Goal: Task Accomplishment & Management: Manage account settings

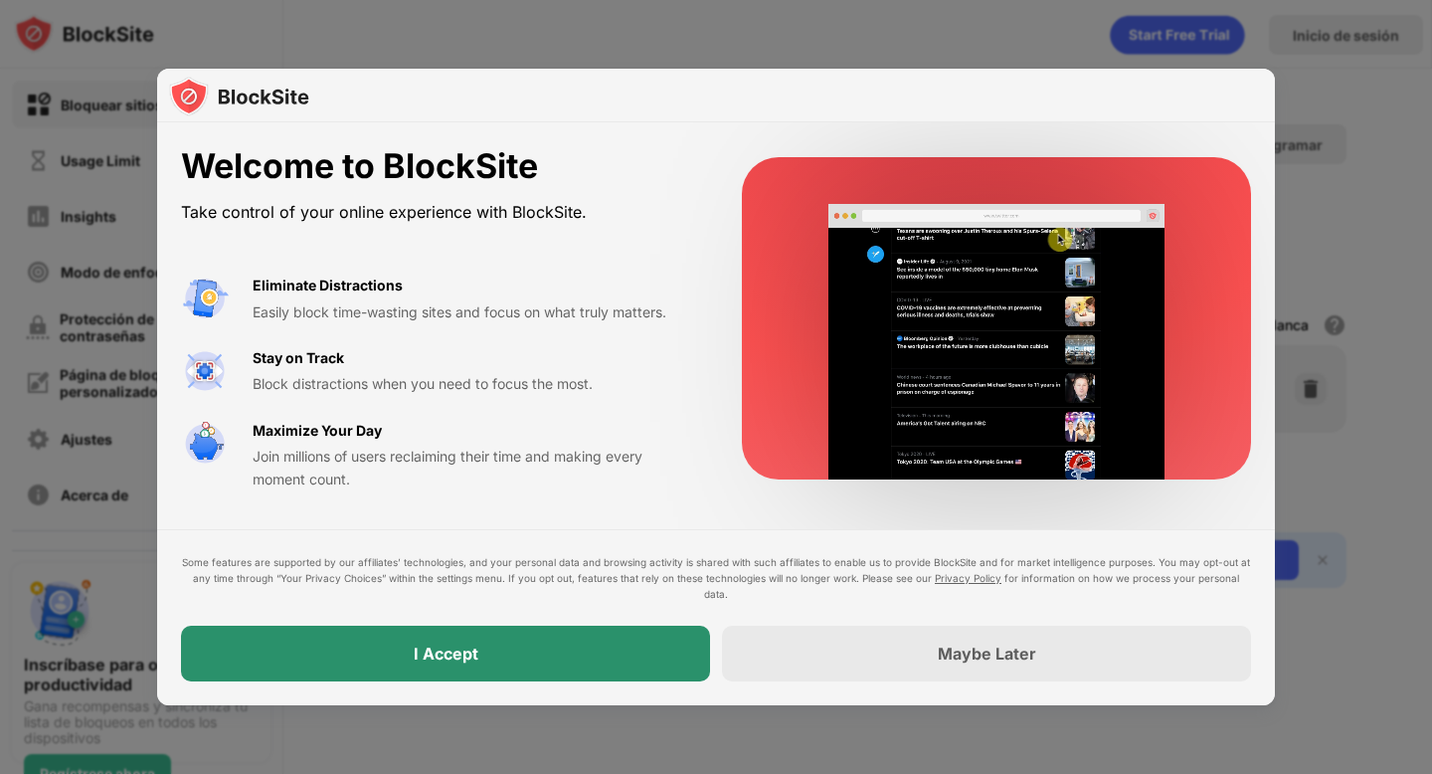
click at [605, 650] on div "I Accept" at bounding box center [445, 653] width 529 height 56
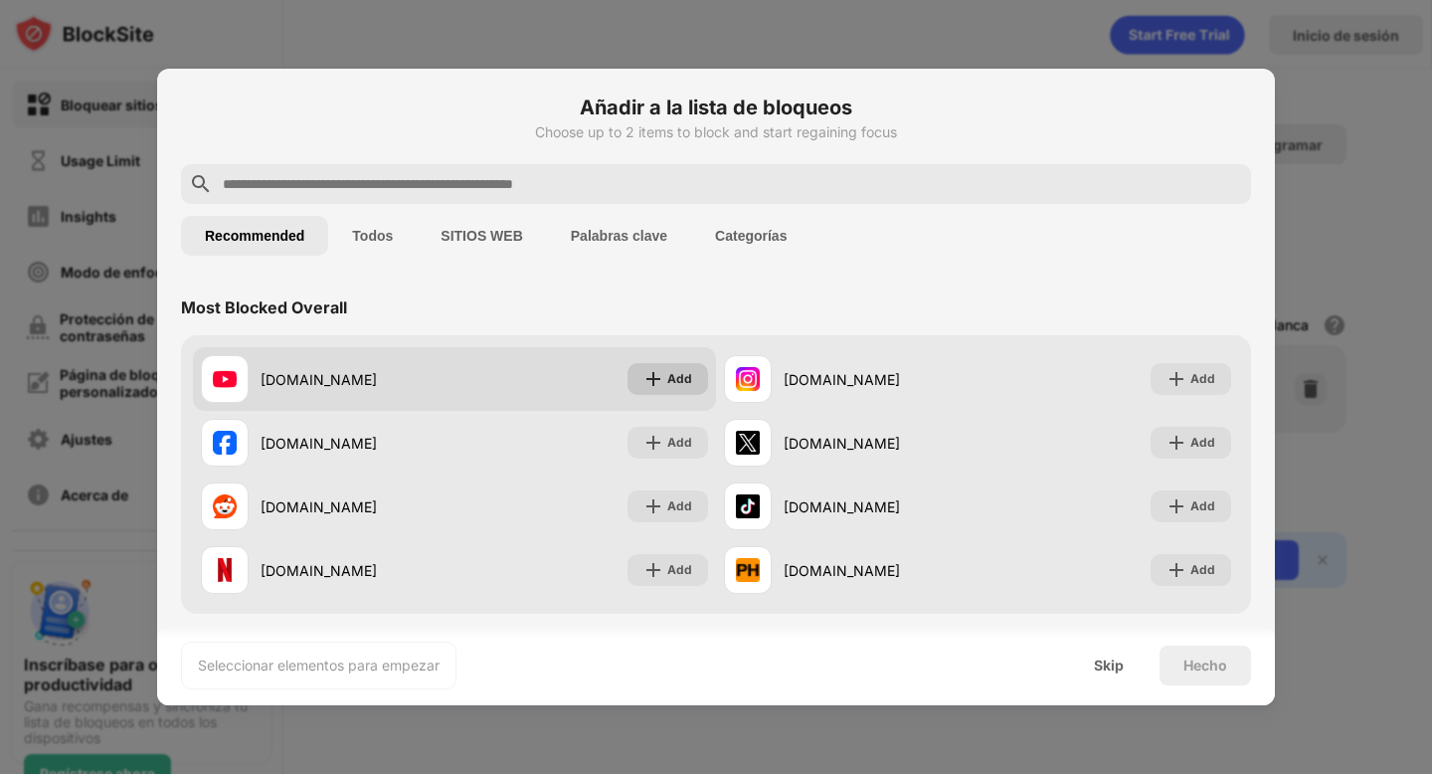
click at [681, 377] on div "Add" at bounding box center [679, 379] width 25 height 20
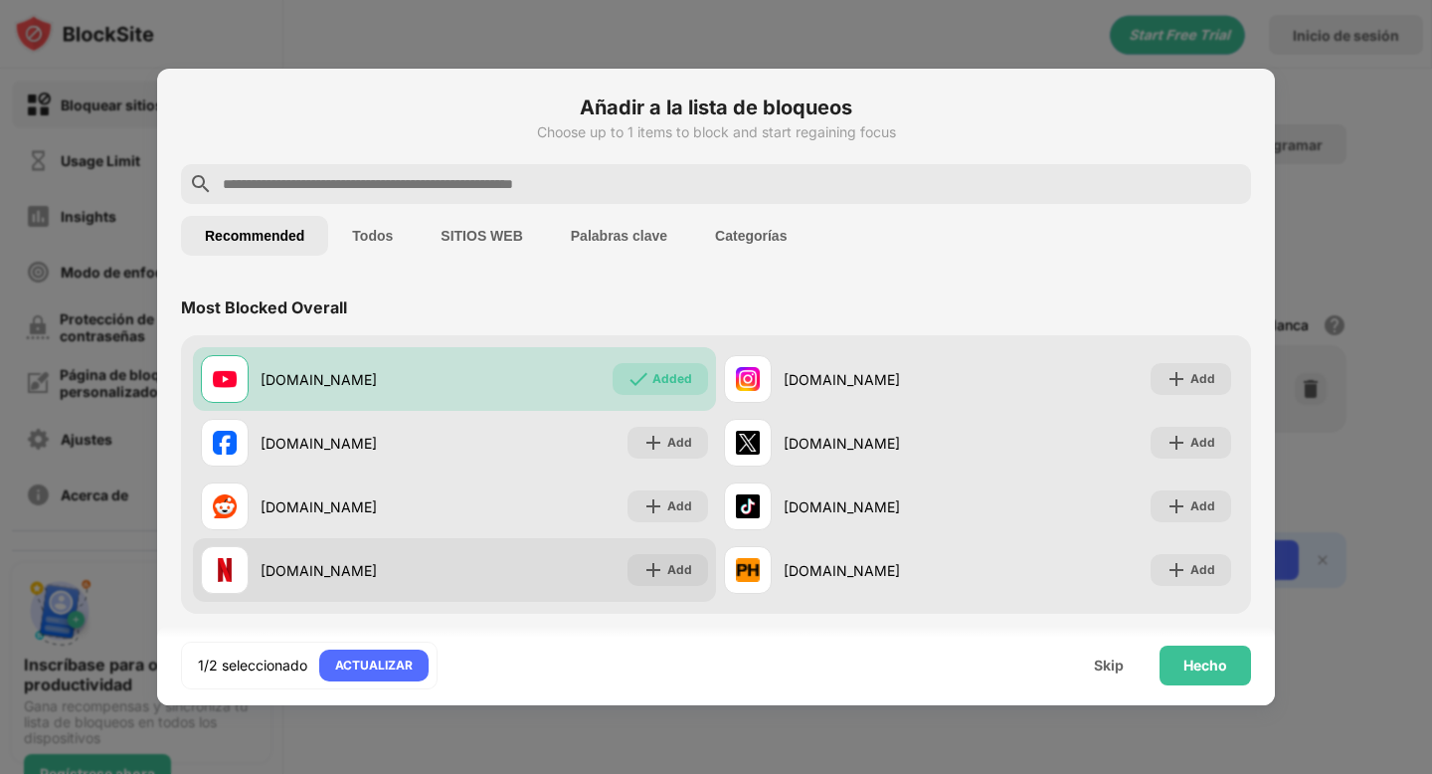
scroll to position [136, 0]
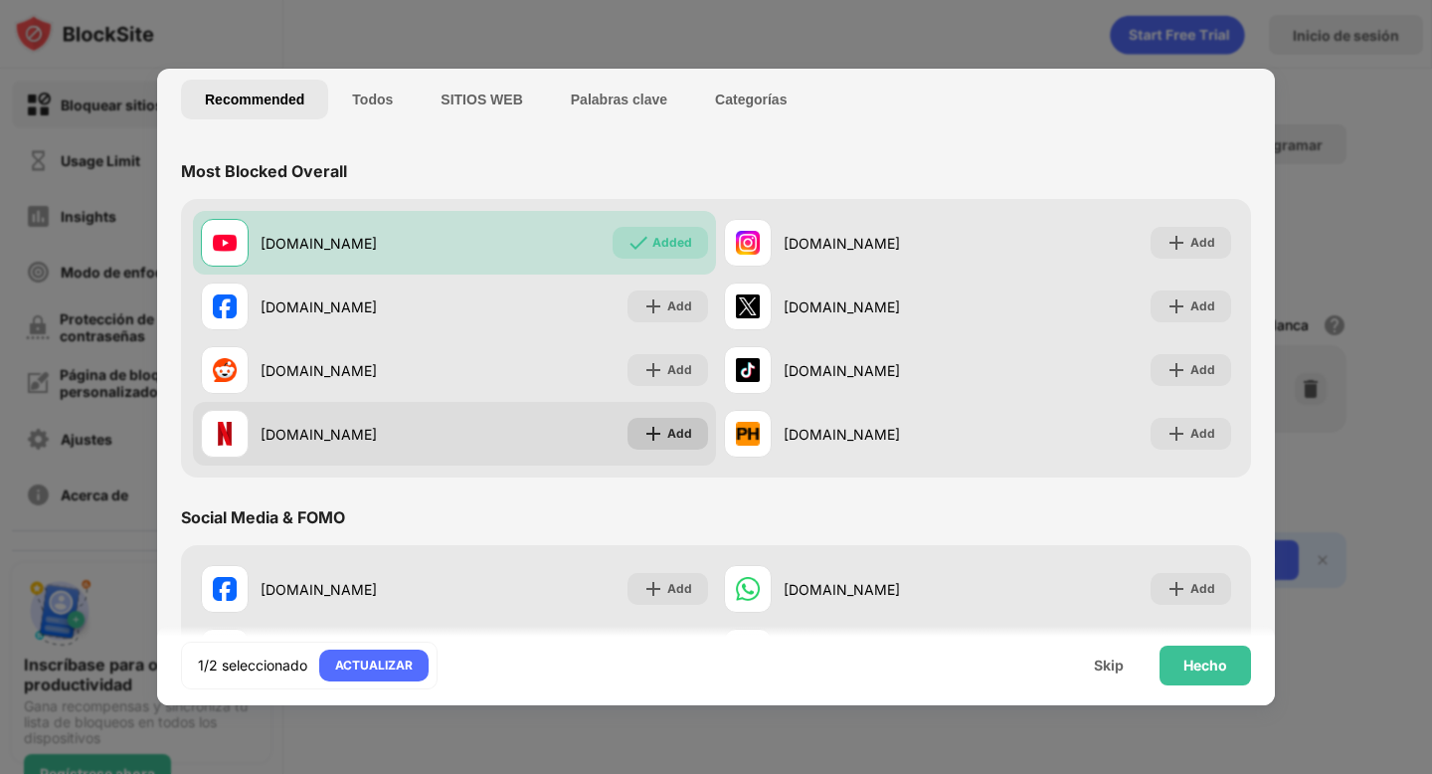
click at [675, 439] on div "Add" at bounding box center [679, 434] width 25 height 20
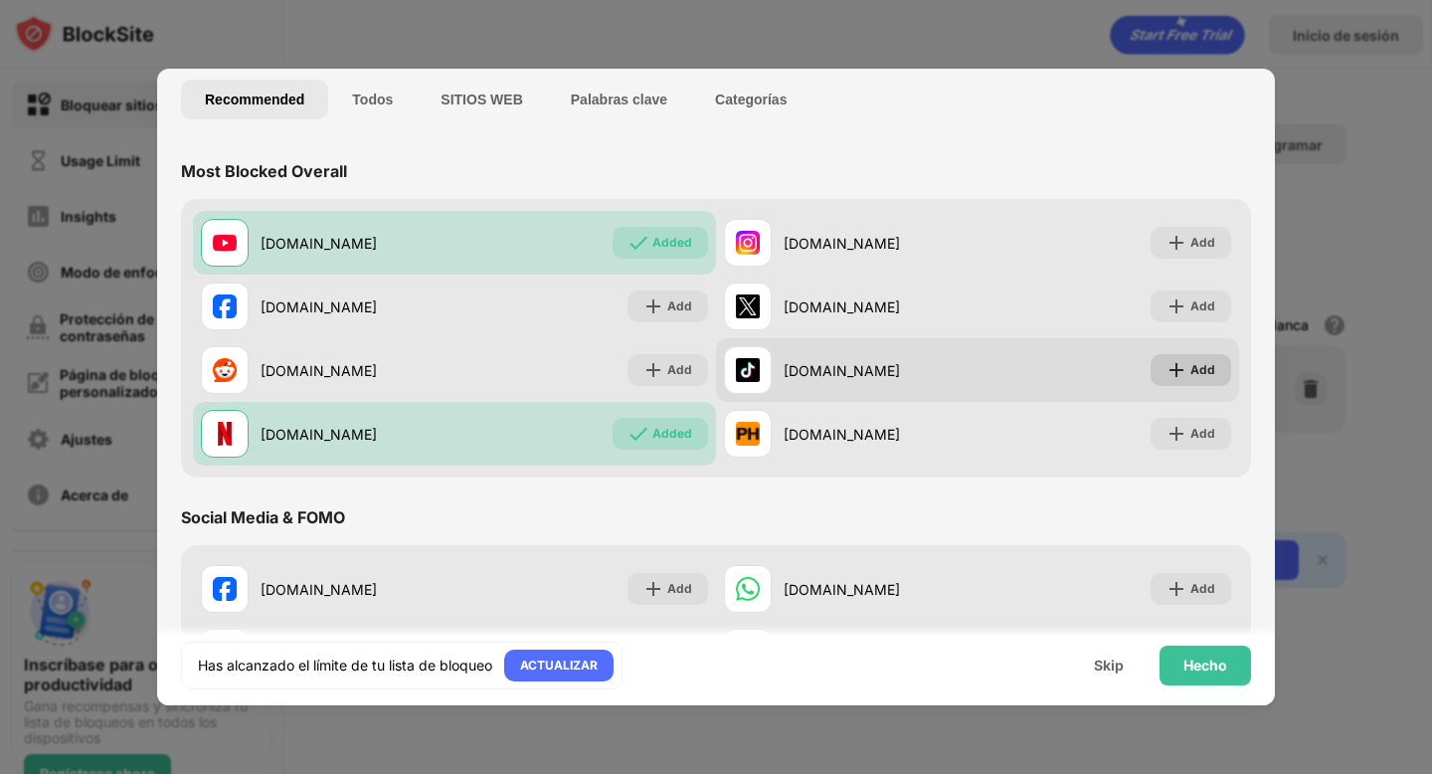
click at [1196, 365] on div "Add" at bounding box center [1202, 370] width 25 height 20
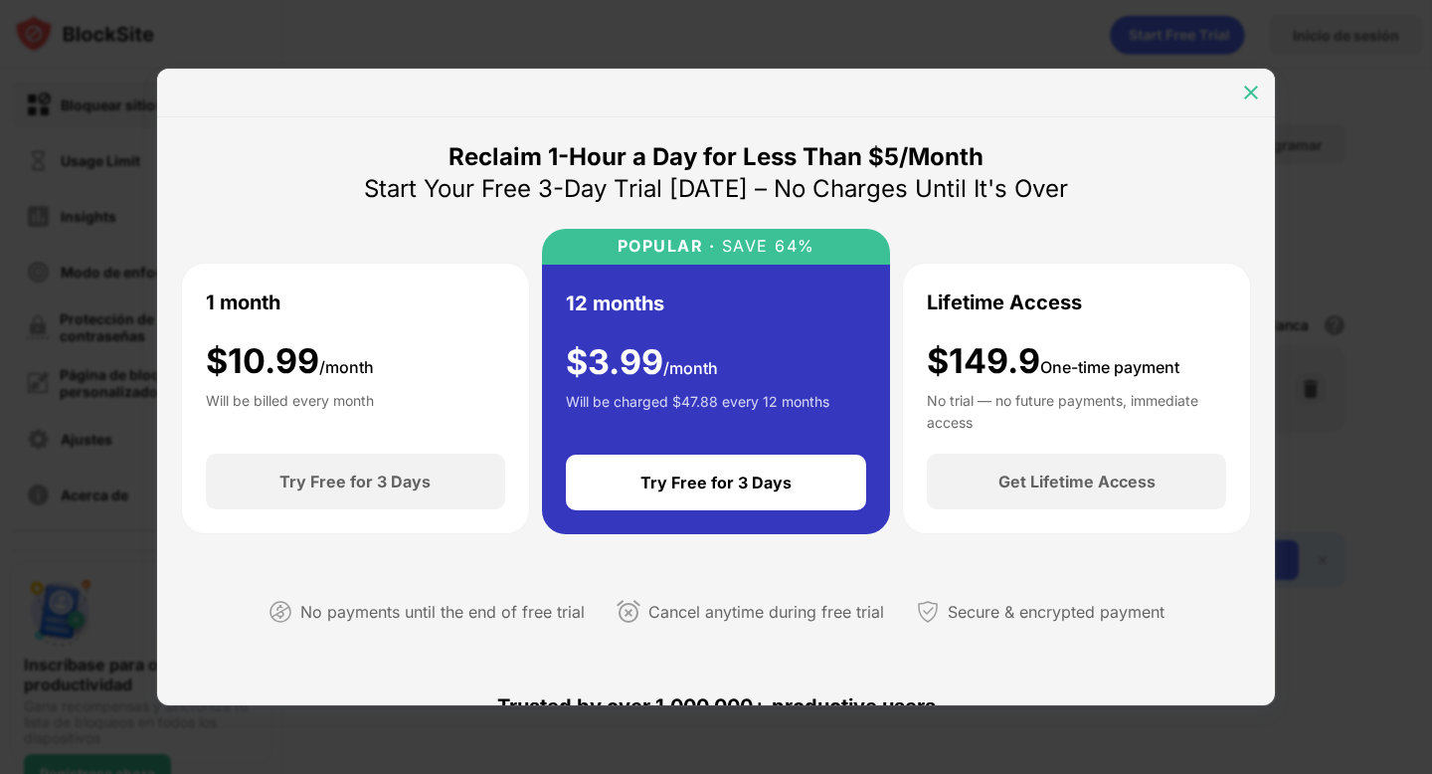
click at [1259, 93] on img at bounding box center [1251, 93] width 20 height 20
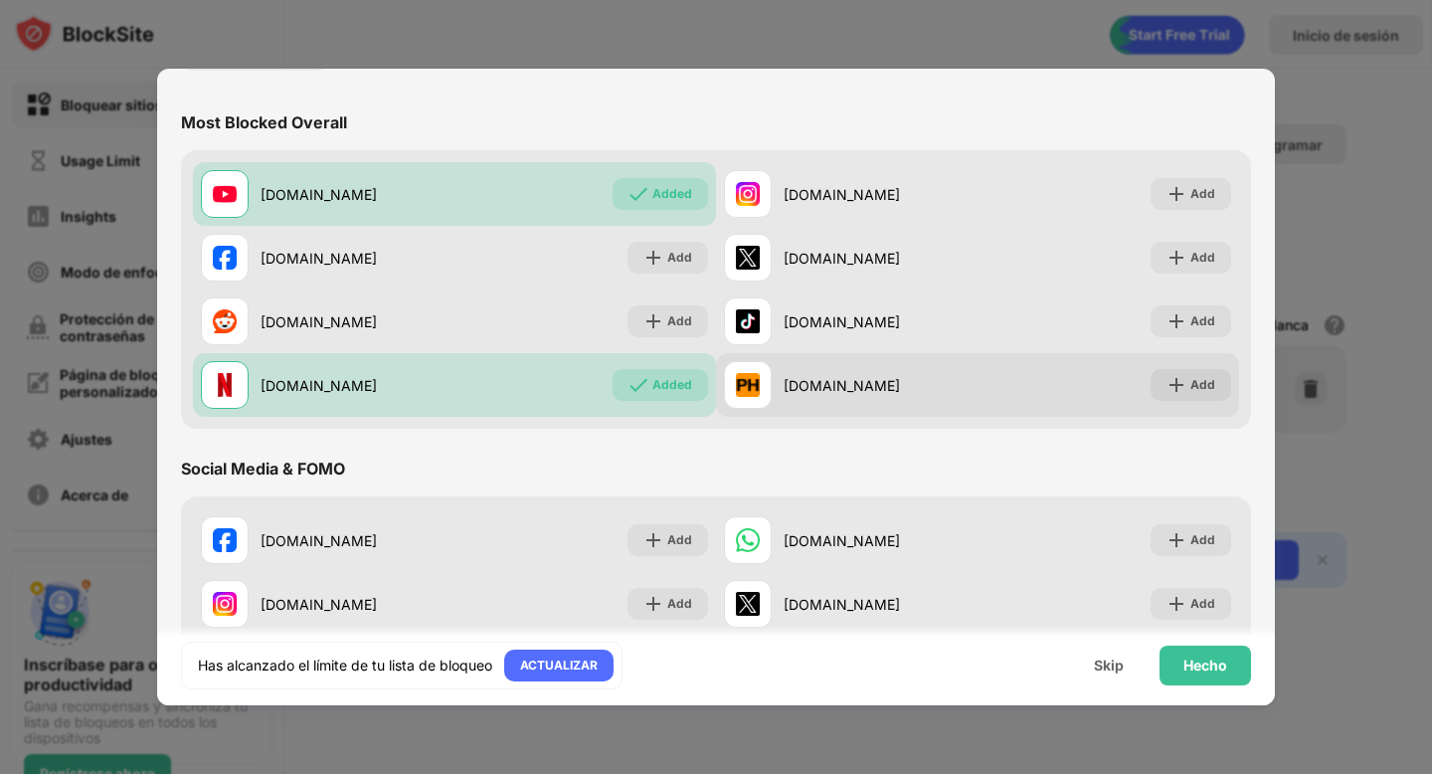
scroll to position [186, 0]
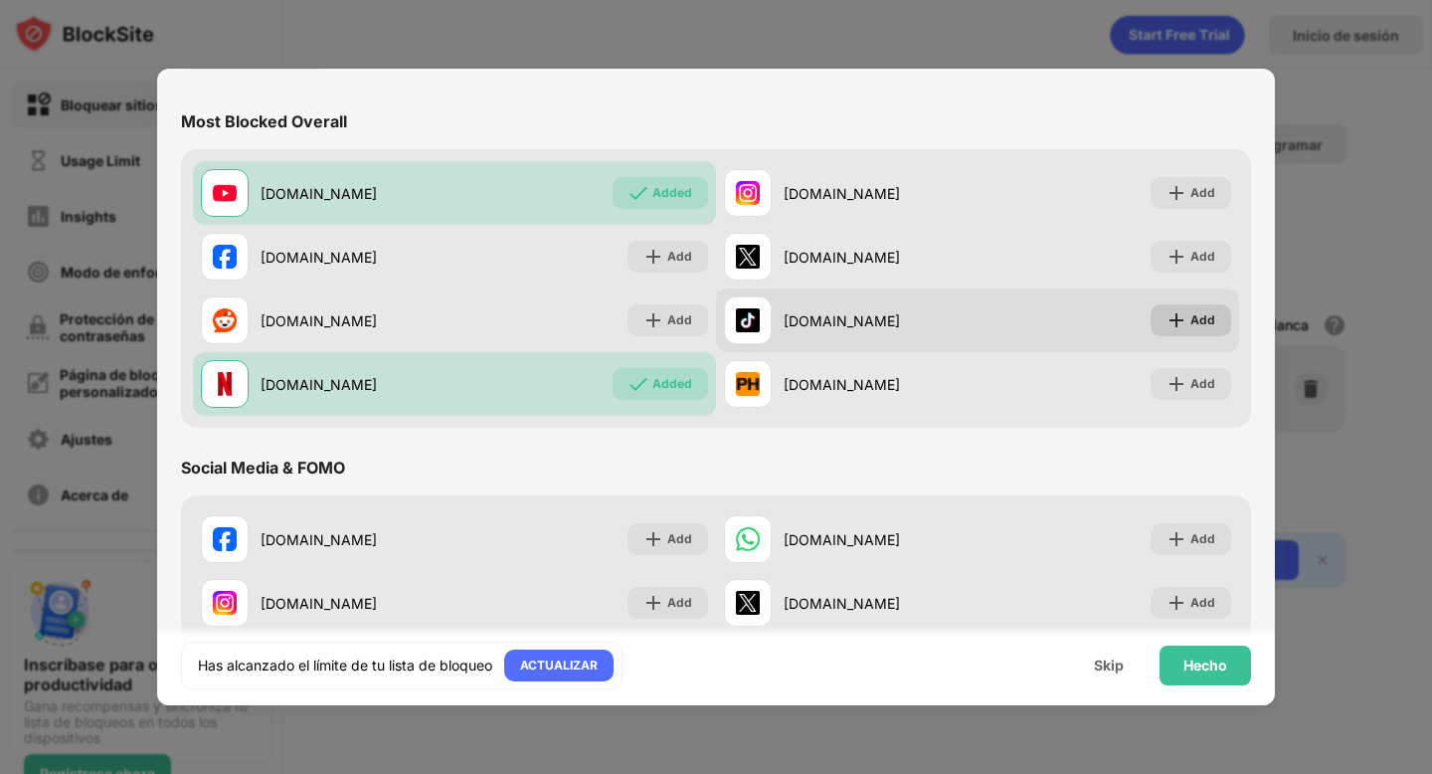
click at [1188, 321] on div "Add" at bounding box center [1191, 320] width 81 height 32
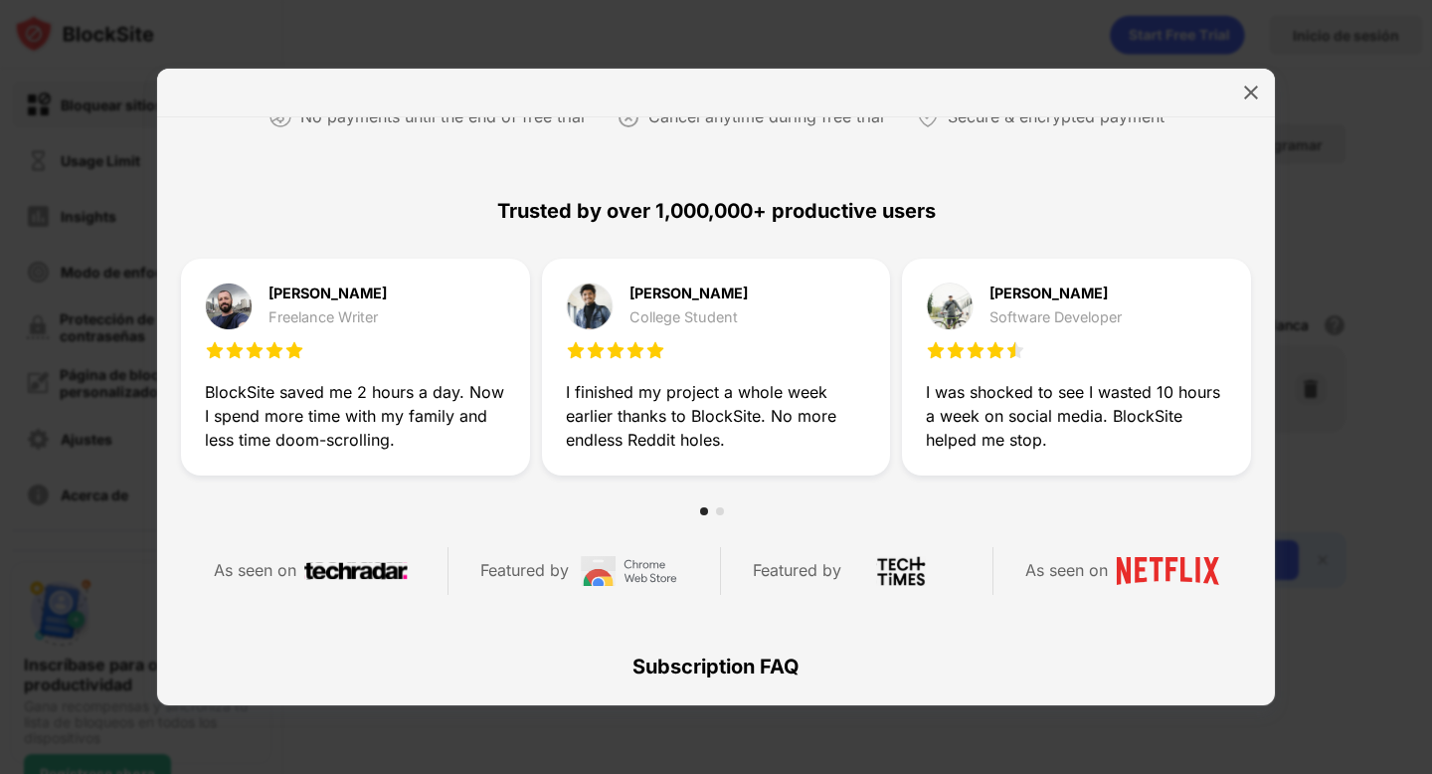
scroll to position [947, 0]
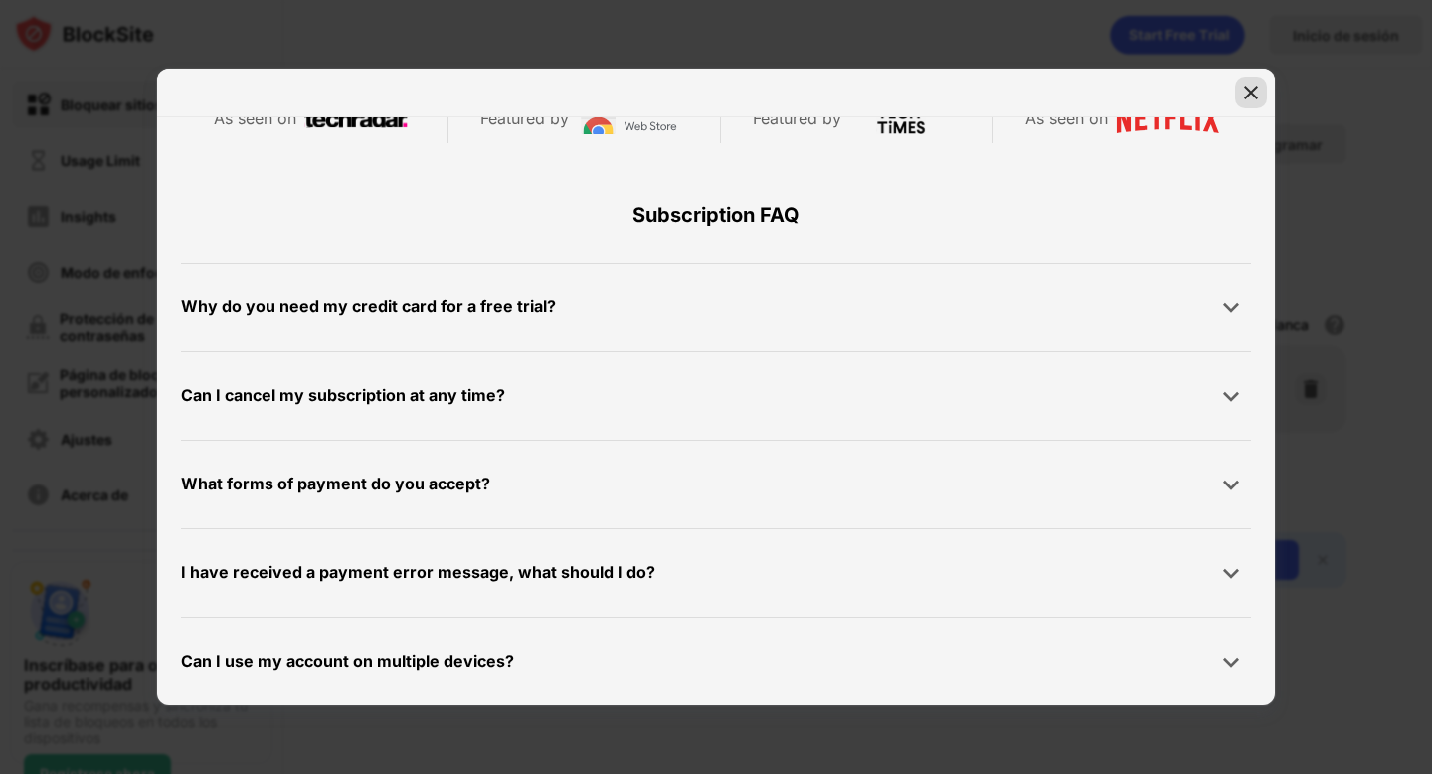
click at [1251, 84] on img at bounding box center [1251, 93] width 20 height 20
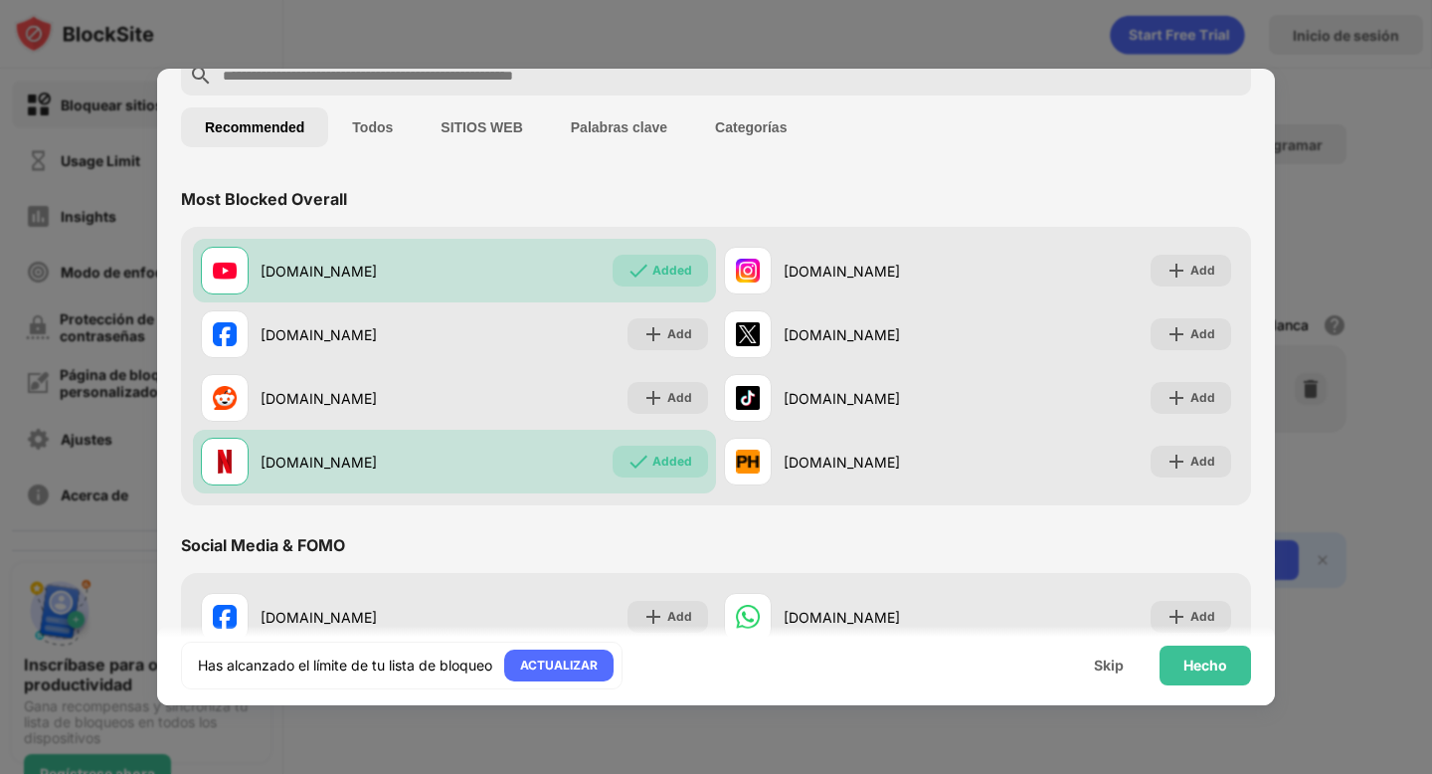
scroll to position [0, 0]
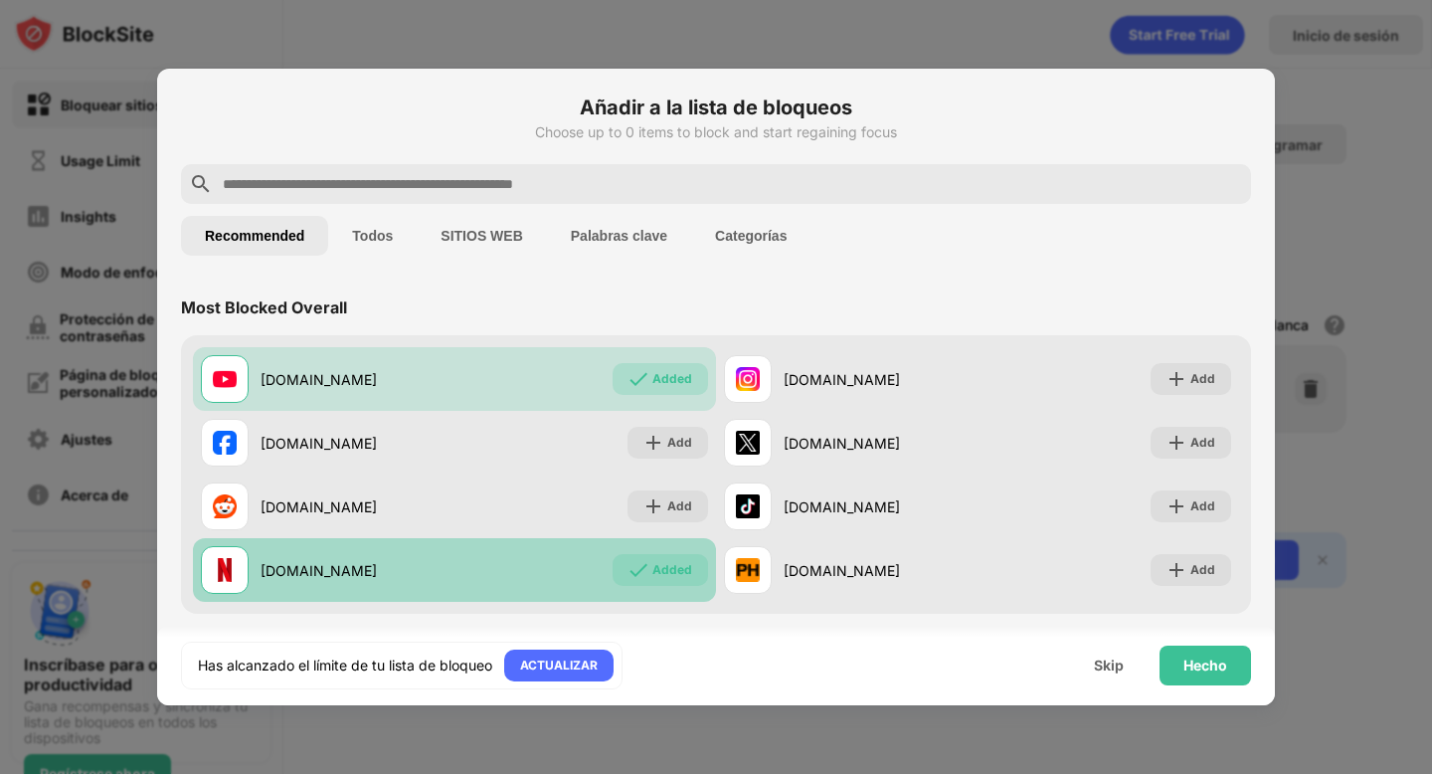
click at [512, 581] on div "netflix.com Added" at bounding box center [454, 570] width 523 height 64
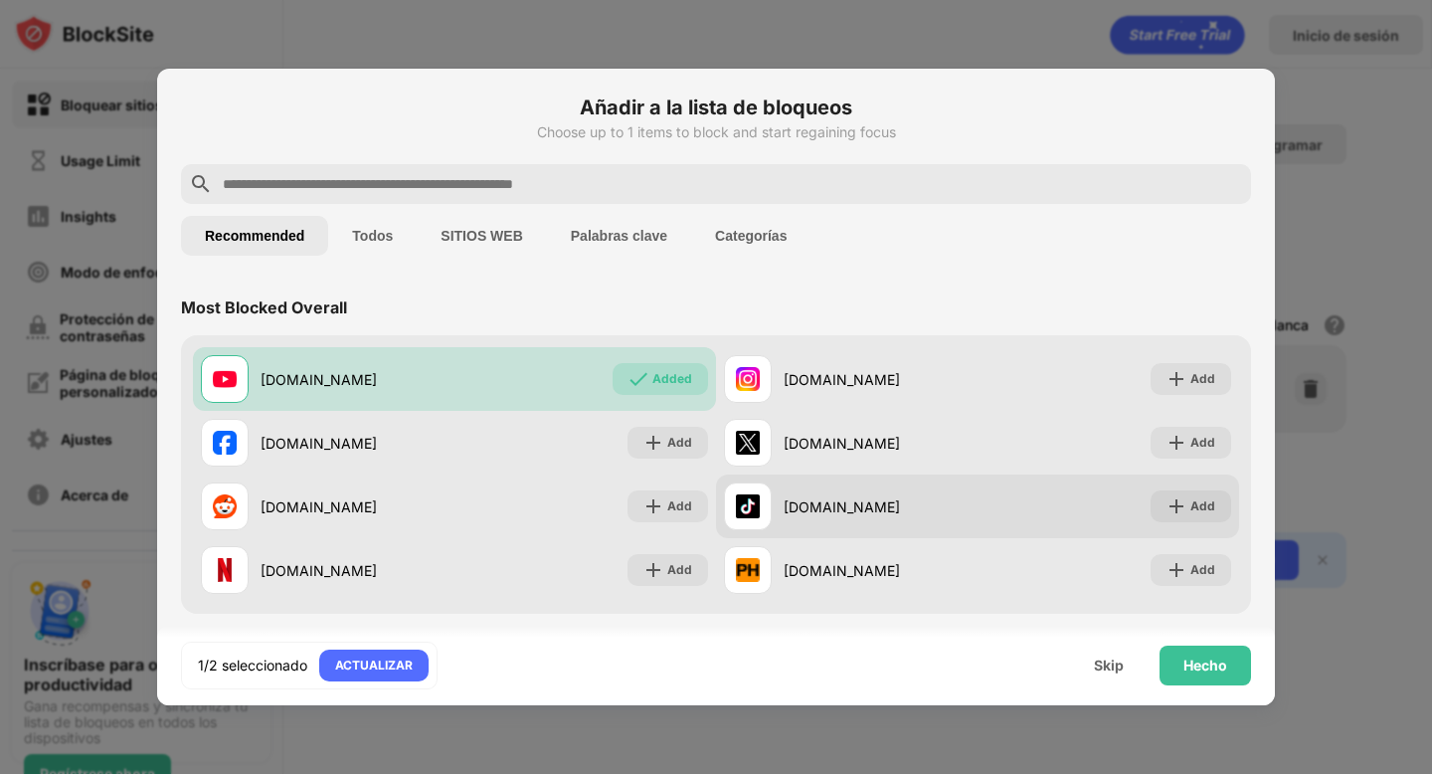
click at [979, 516] on div "tiktok.com Add" at bounding box center [977, 506] width 523 height 64
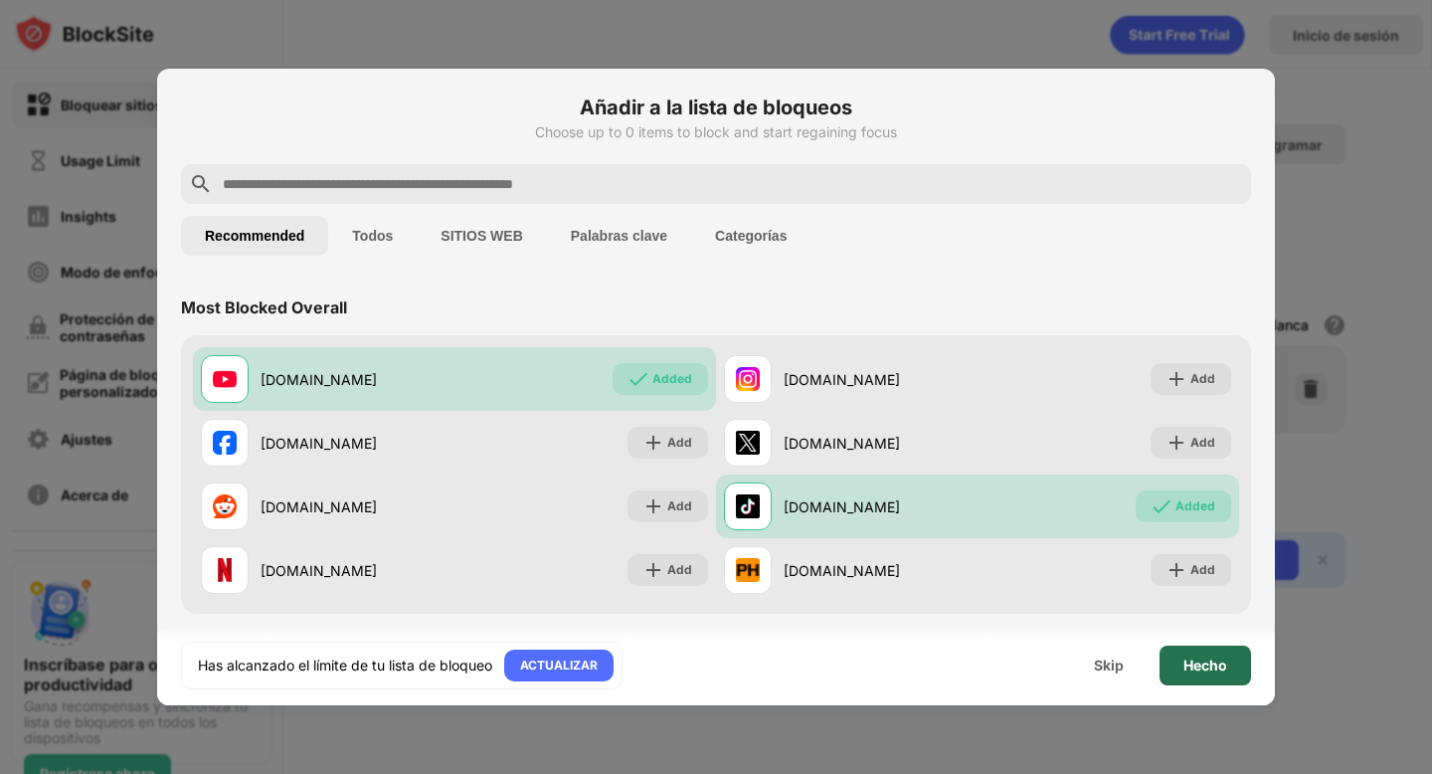
click at [1215, 666] on div "Hecho" at bounding box center [1205, 665] width 44 height 16
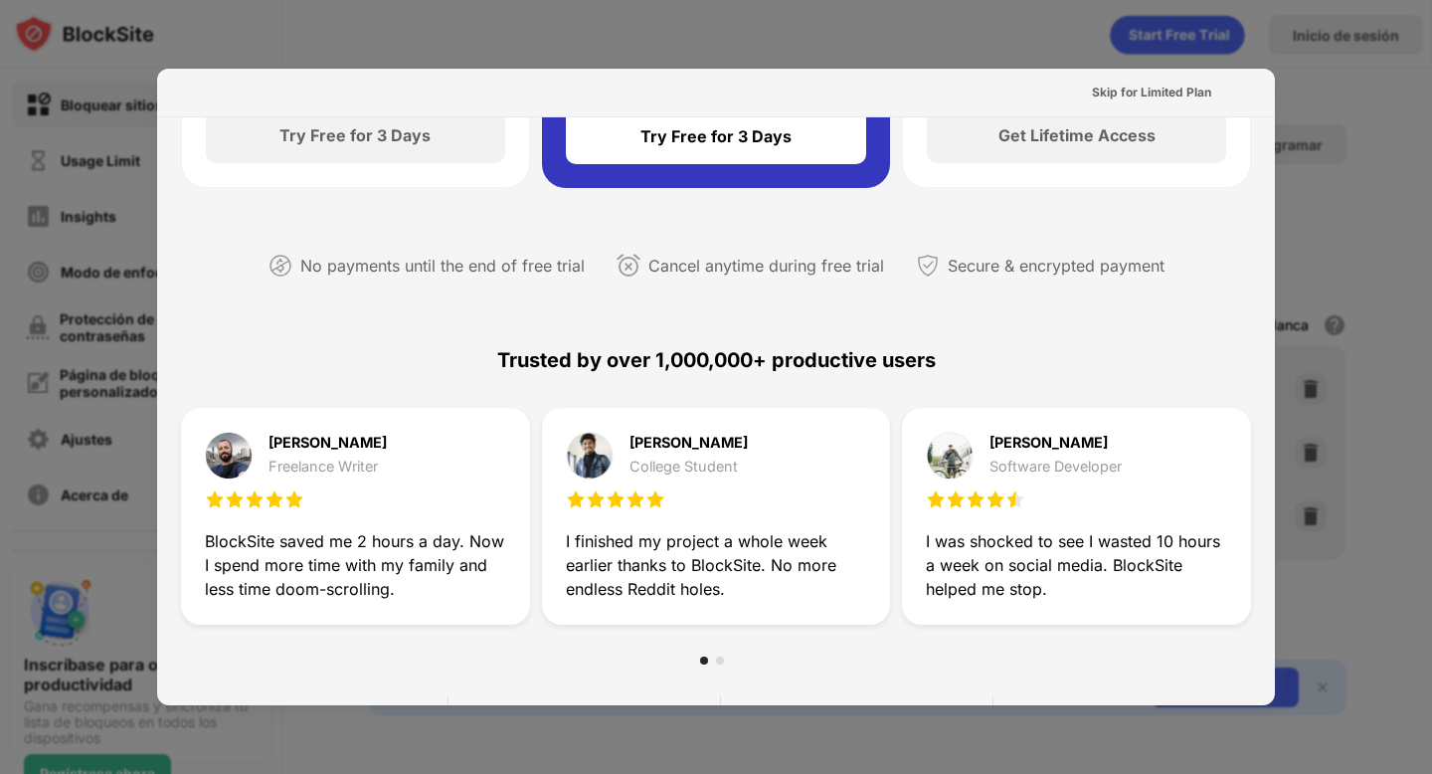
scroll to position [971, 0]
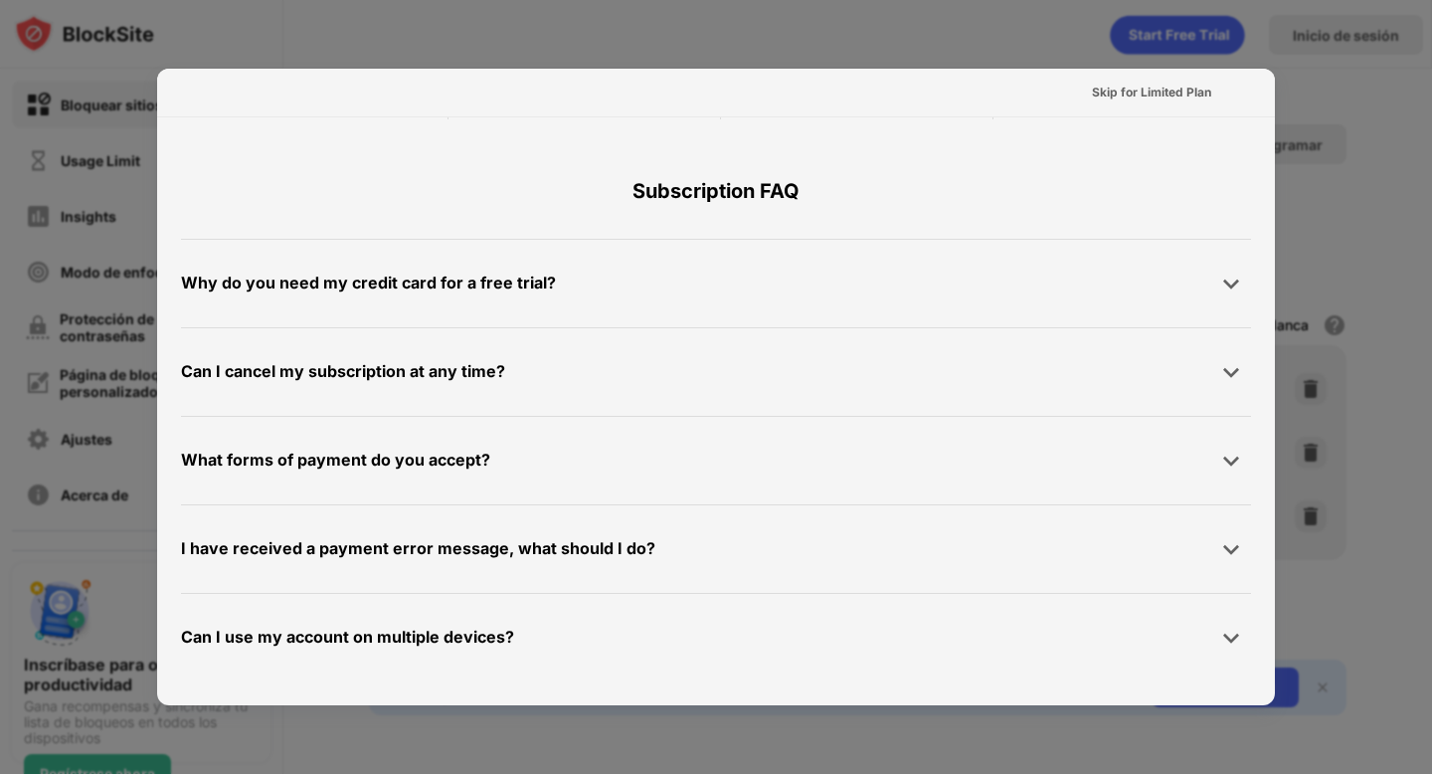
click at [1377, 369] on div at bounding box center [716, 387] width 1432 height 774
click at [1080, 13] on div at bounding box center [716, 387] width 1432 height 774
click at [960, 5] on div at bounding box center [716, 387] width 1432 height 774
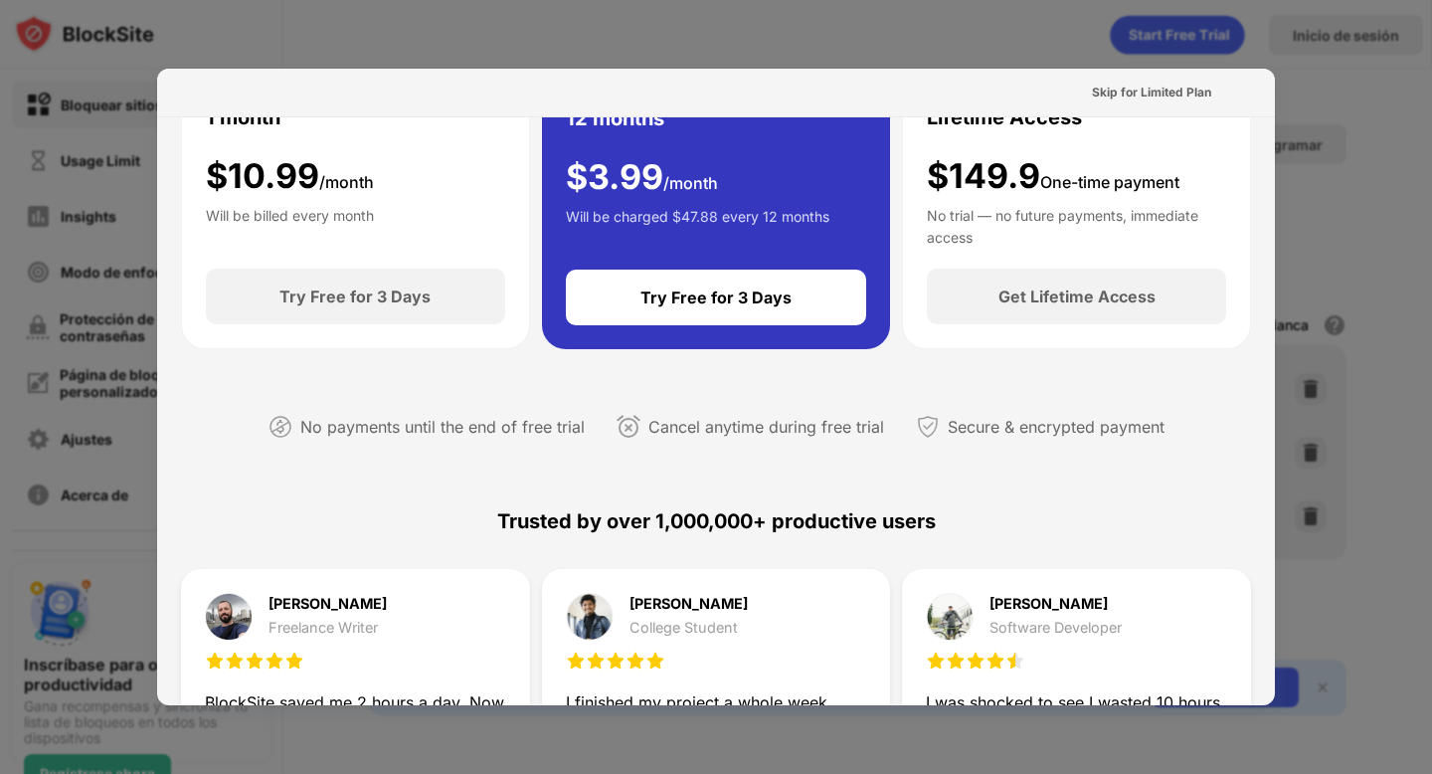
scroll to position [0, 0]
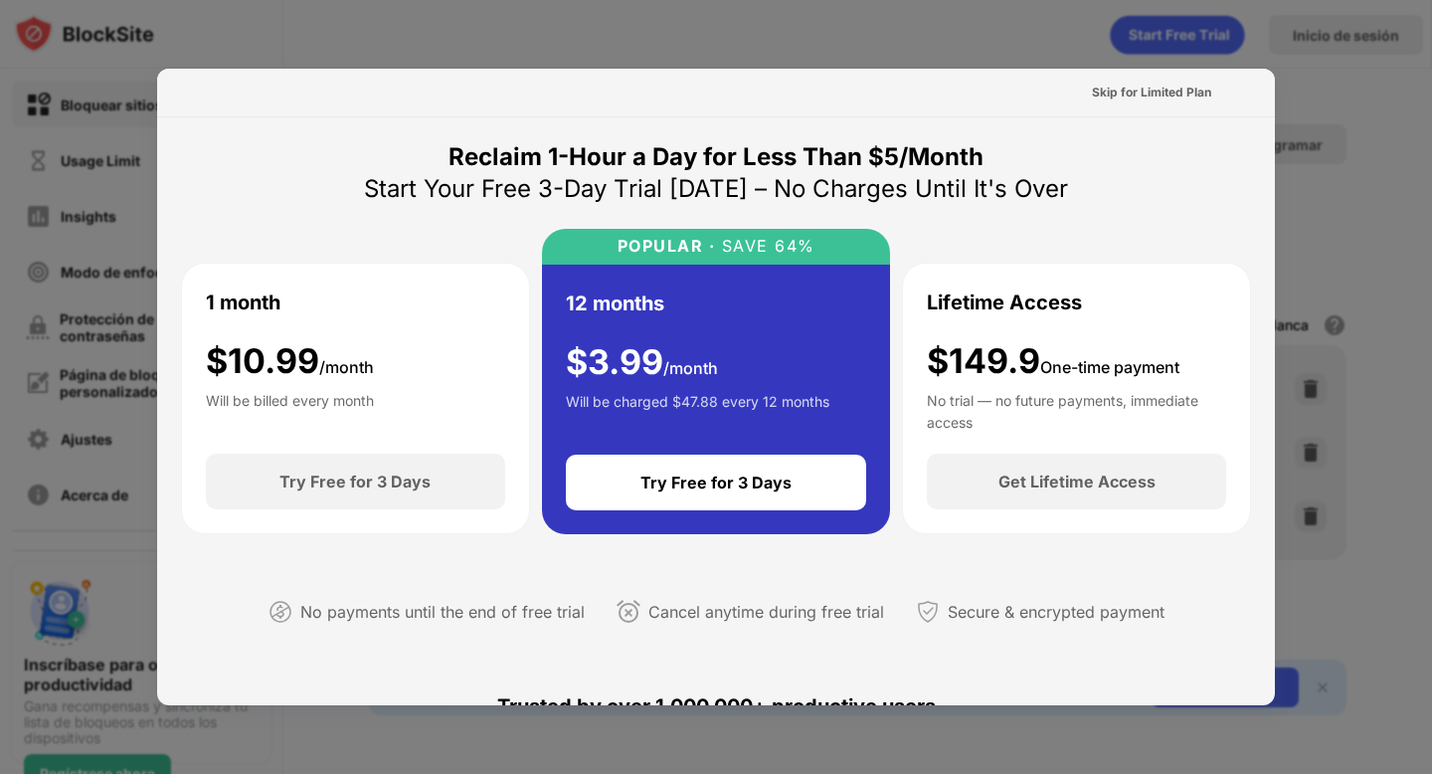
click at [502, 61] on div at bounding box center [716, 387] width 1432 height 774
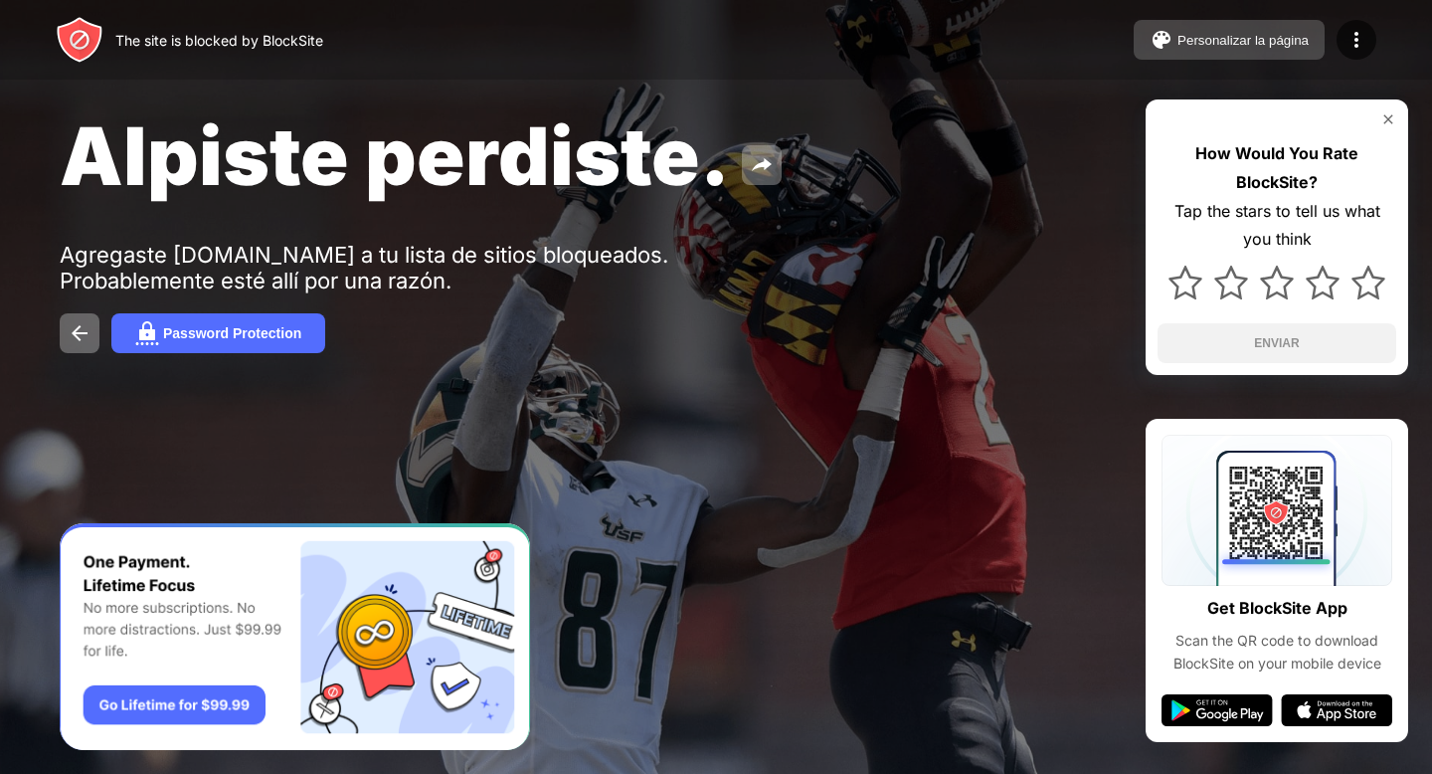
click at [1246, 44] on div "Personalizar la página" at bounding box center [1242, 40] width 131 height 15
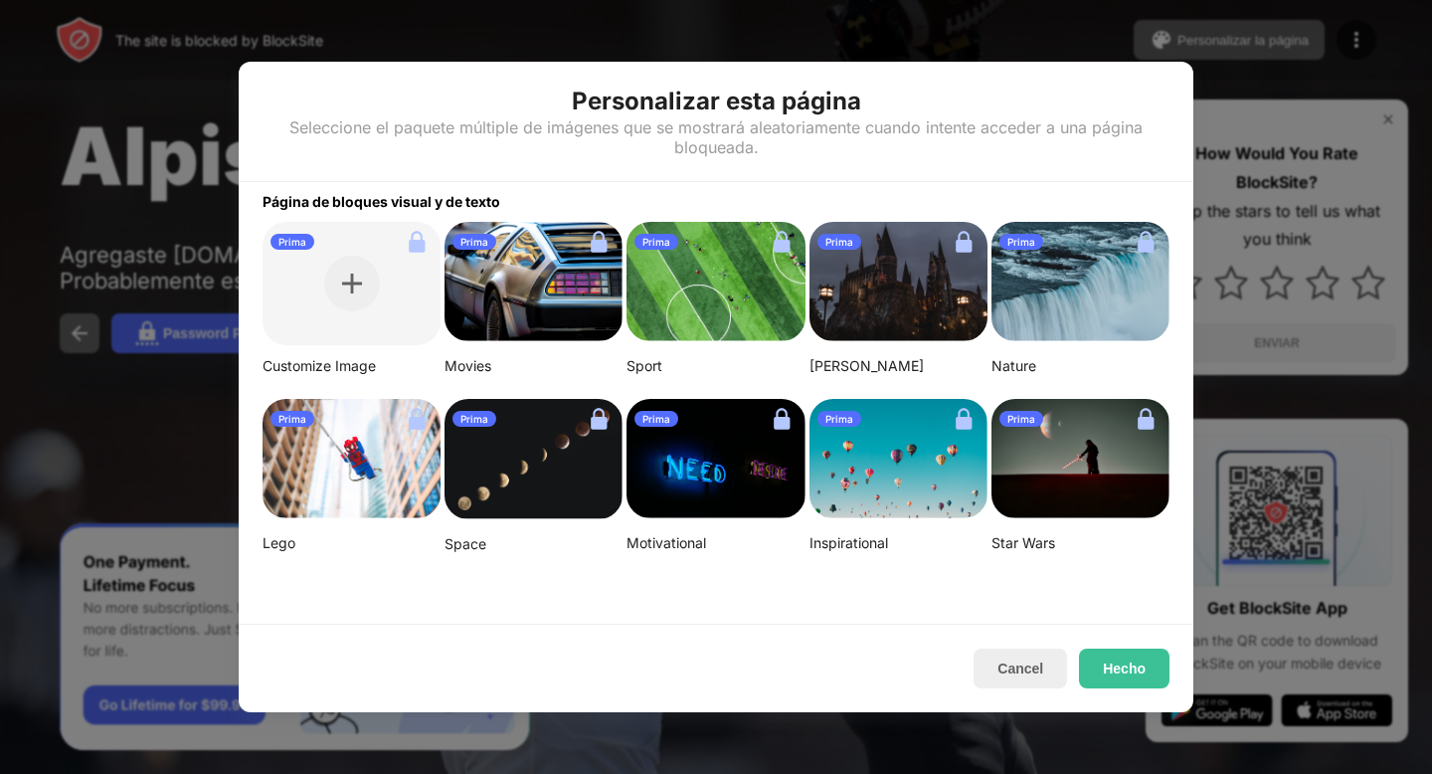
click at [1273, 63] on div at bounding box center [716, 387] width 1432 height 774
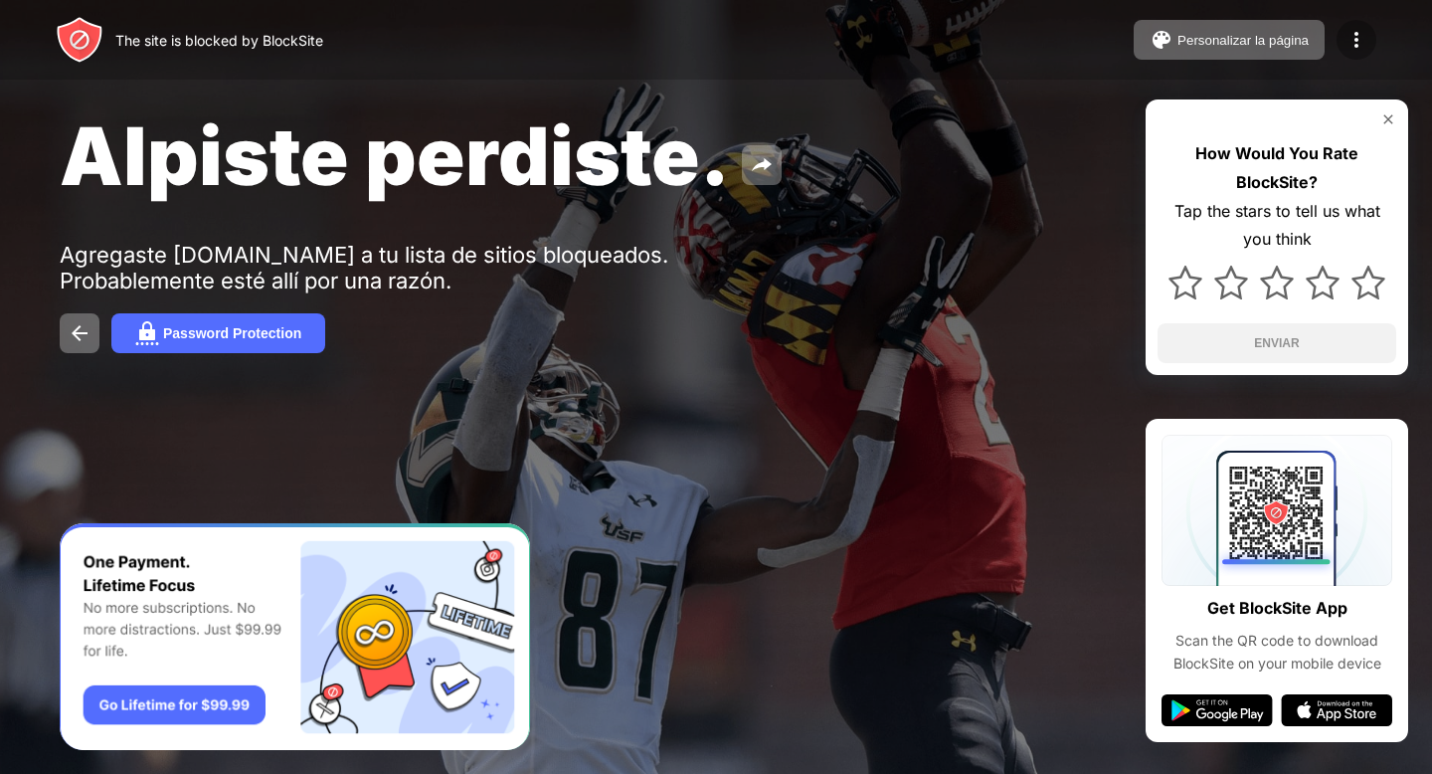
click at [1349, 36] on img at bounding box center [1356, 40] width 24 height 24
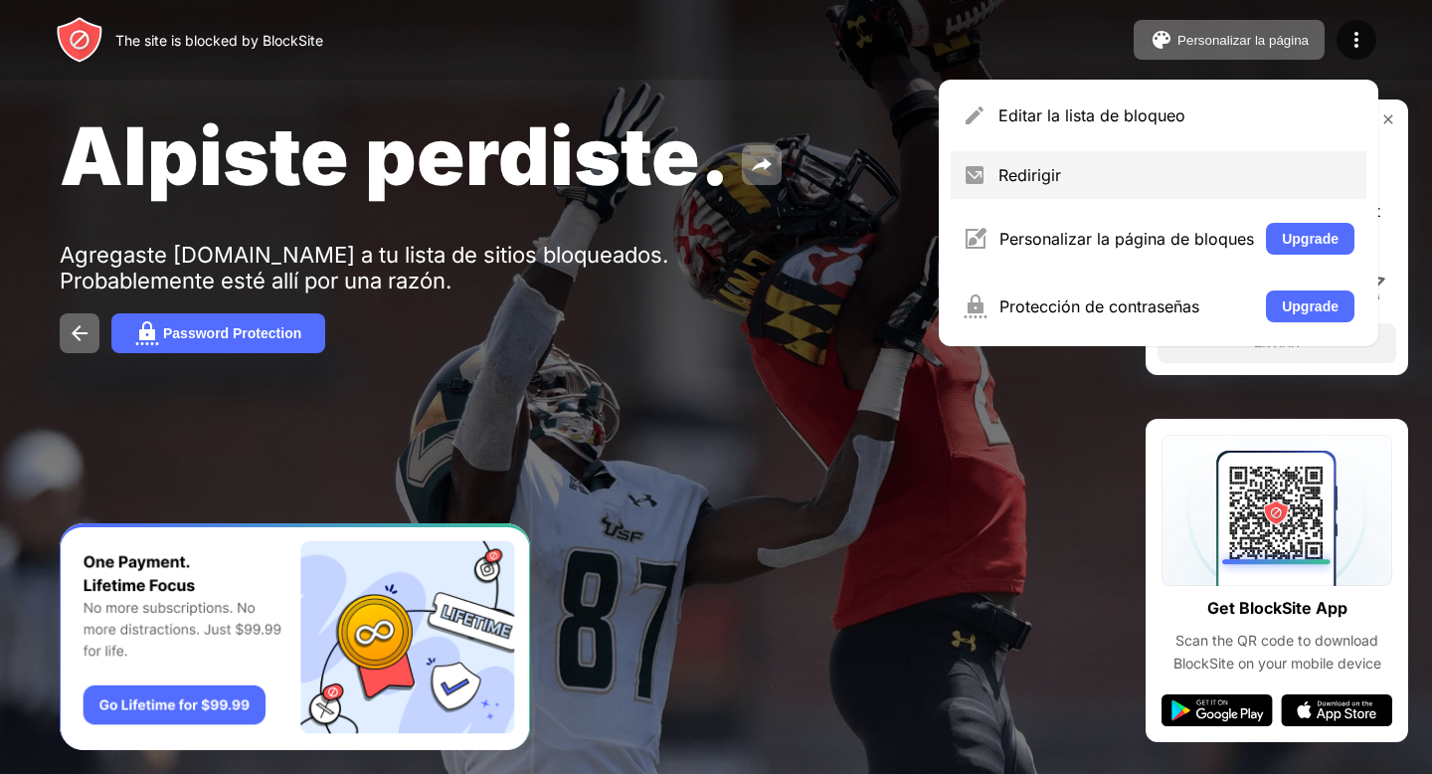
click at [1182, 174] on div "Redirigir" at bounding box center [1176, 175] width 356 height 20
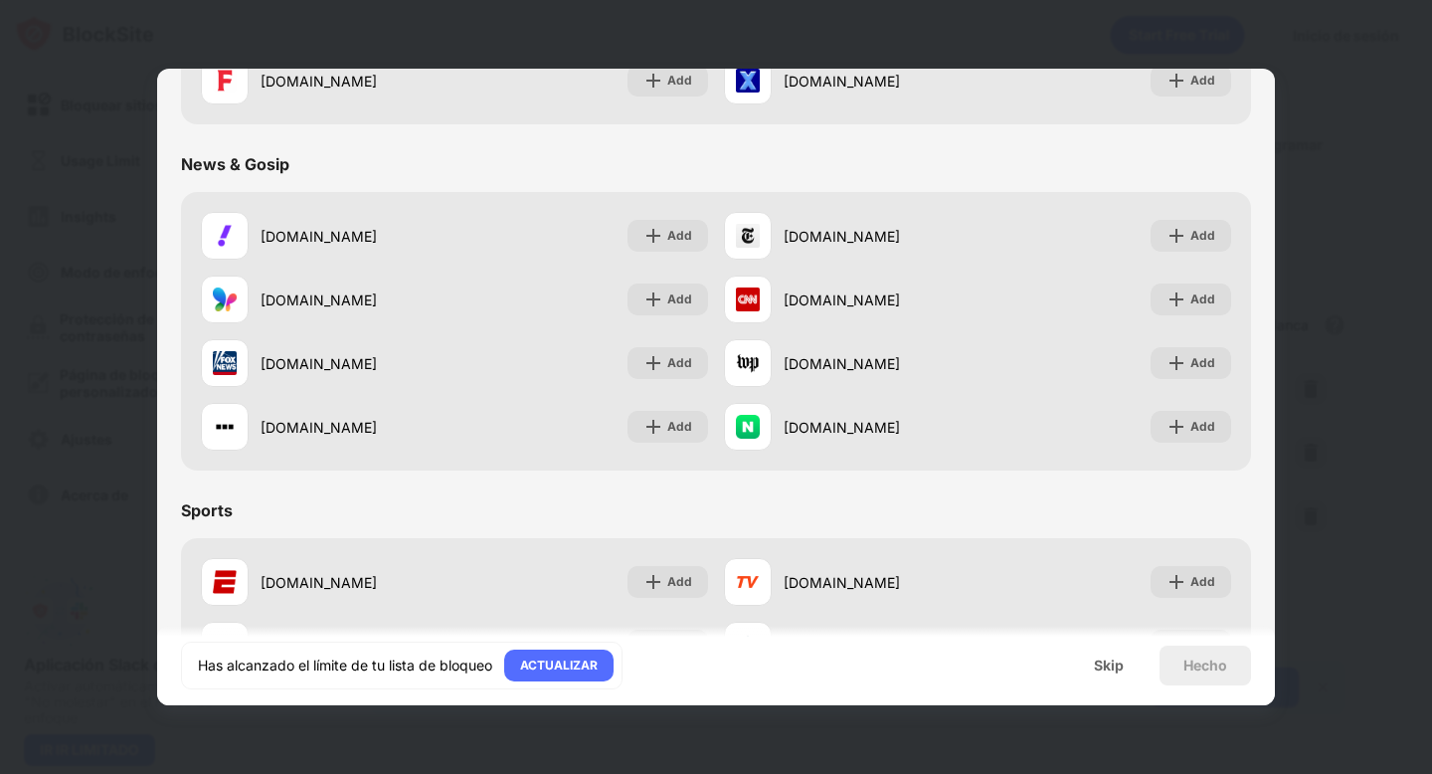
scroll to position [1213, 0]
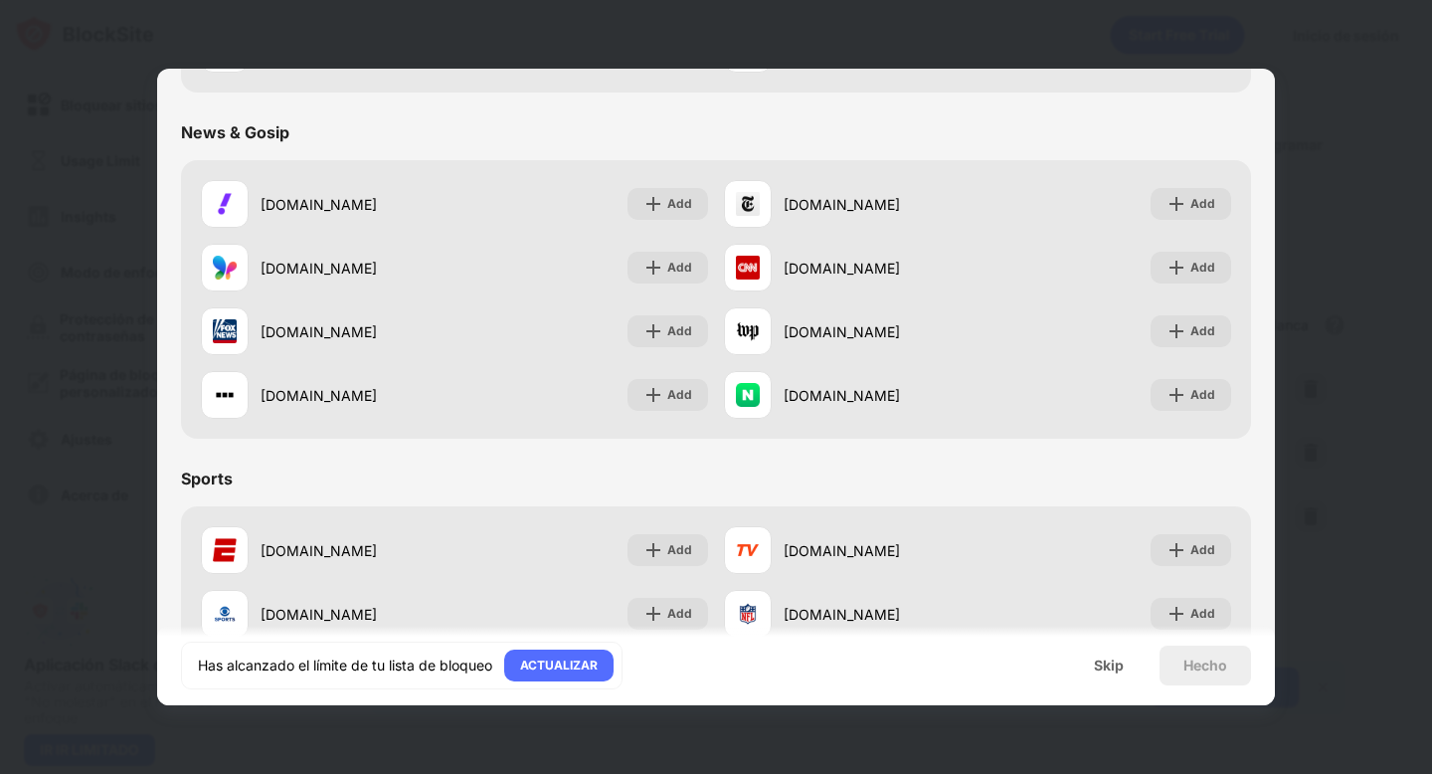
click at [1409, 214] on div at bounding box center [716, 387] width 1432 height 774
click at [1092, 40] on div at bounding box center [716, 387] width 1432 height 774
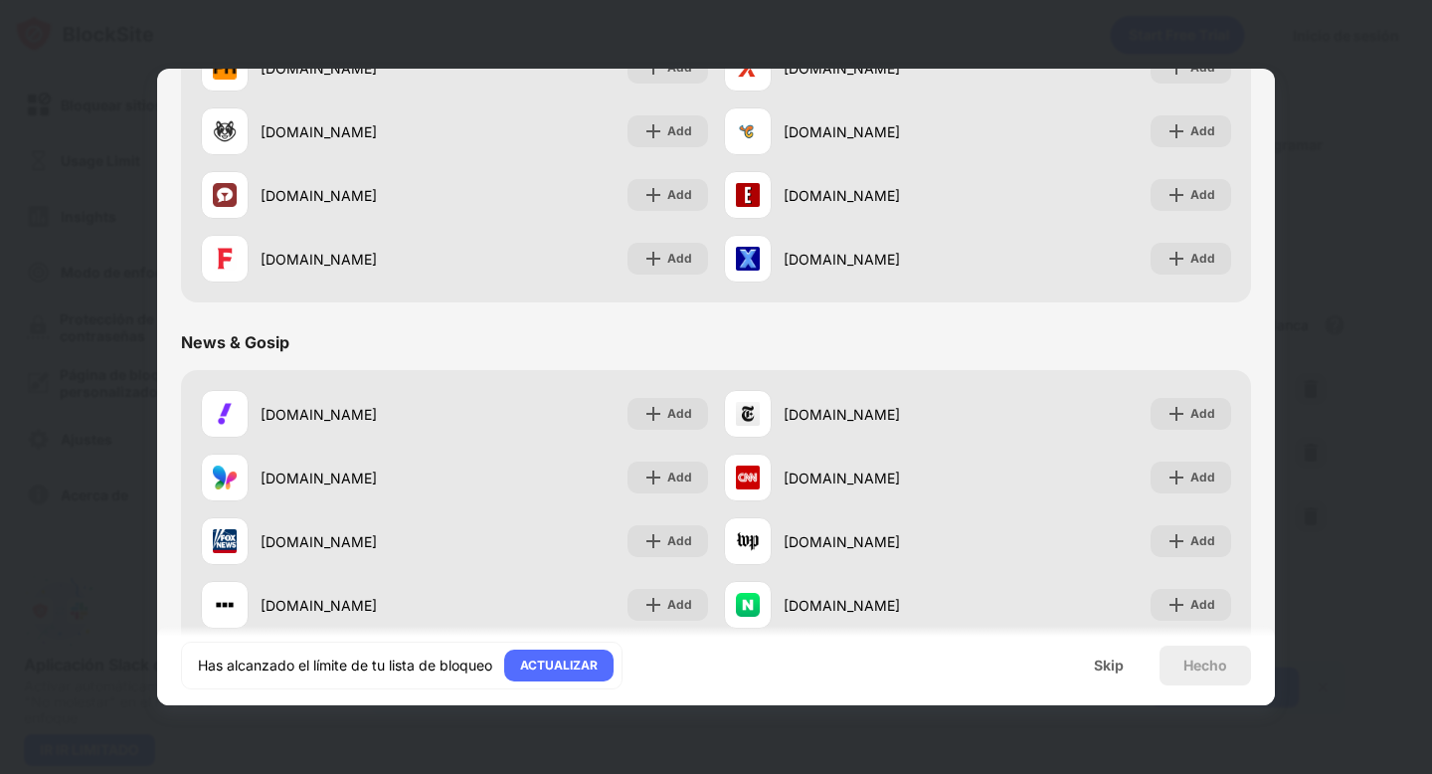
scroll to position [318, 0]
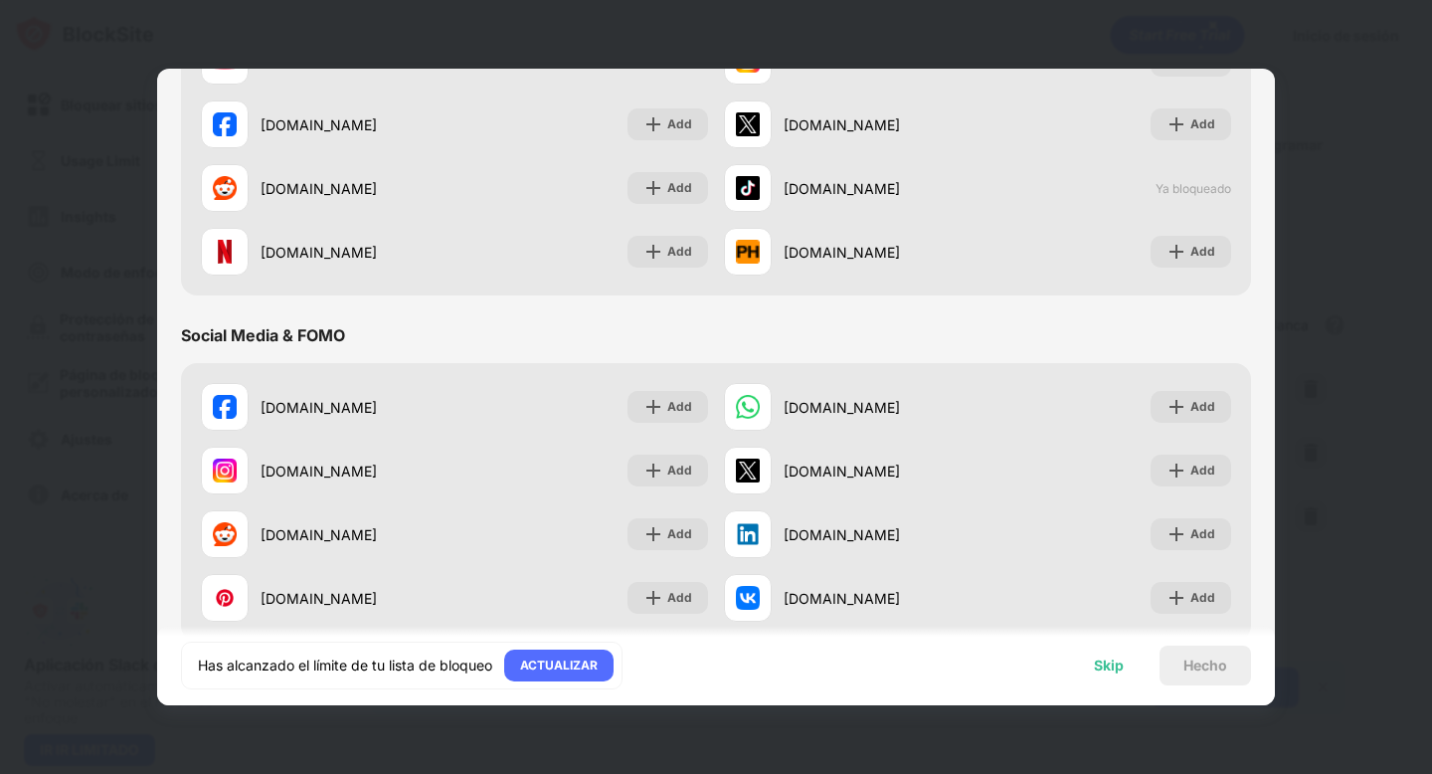
click at [1106, 668] on div "Skip" at bounding box center [1109, 665] width 30 height 16
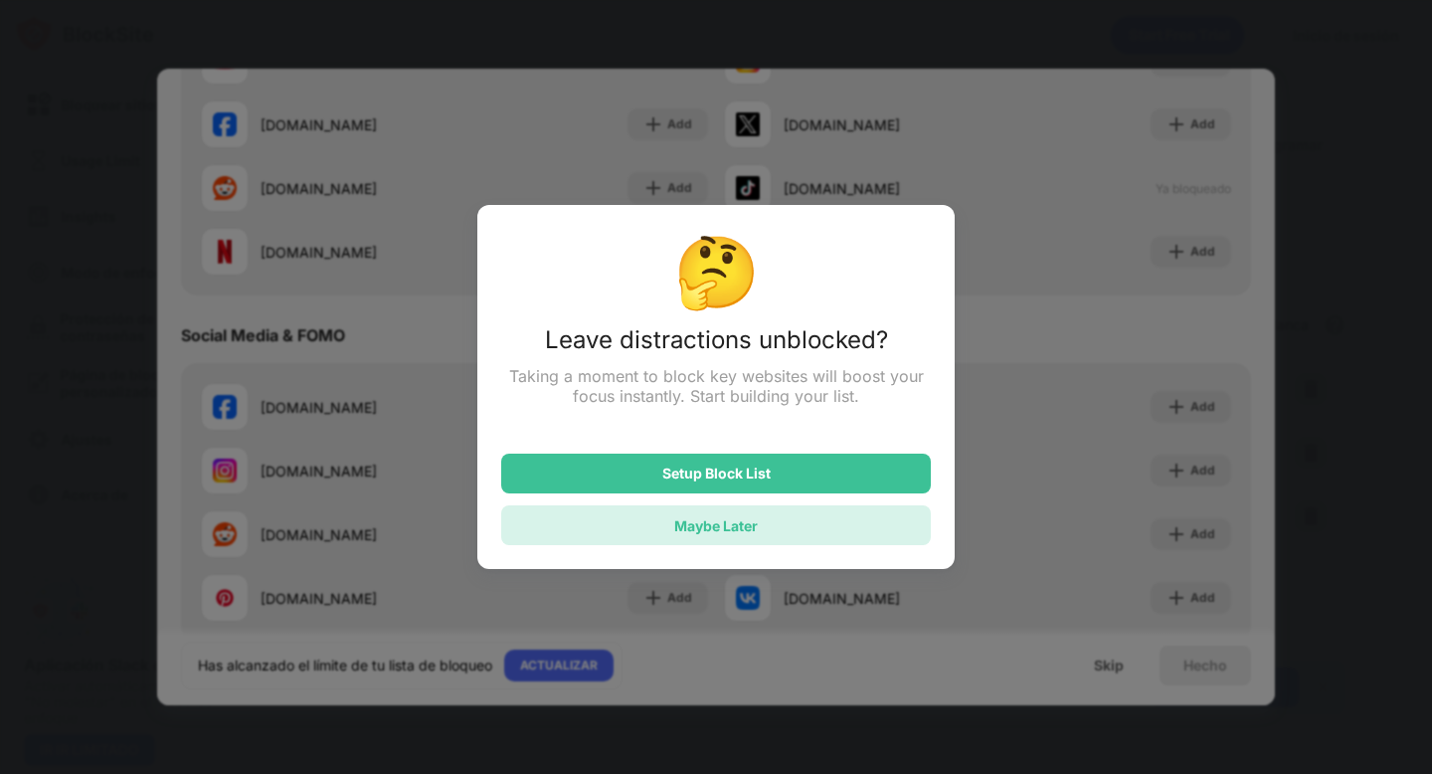
click at [749, 537] on div "Maybe Later" at bounding box center [716, 525] width 430 height 40
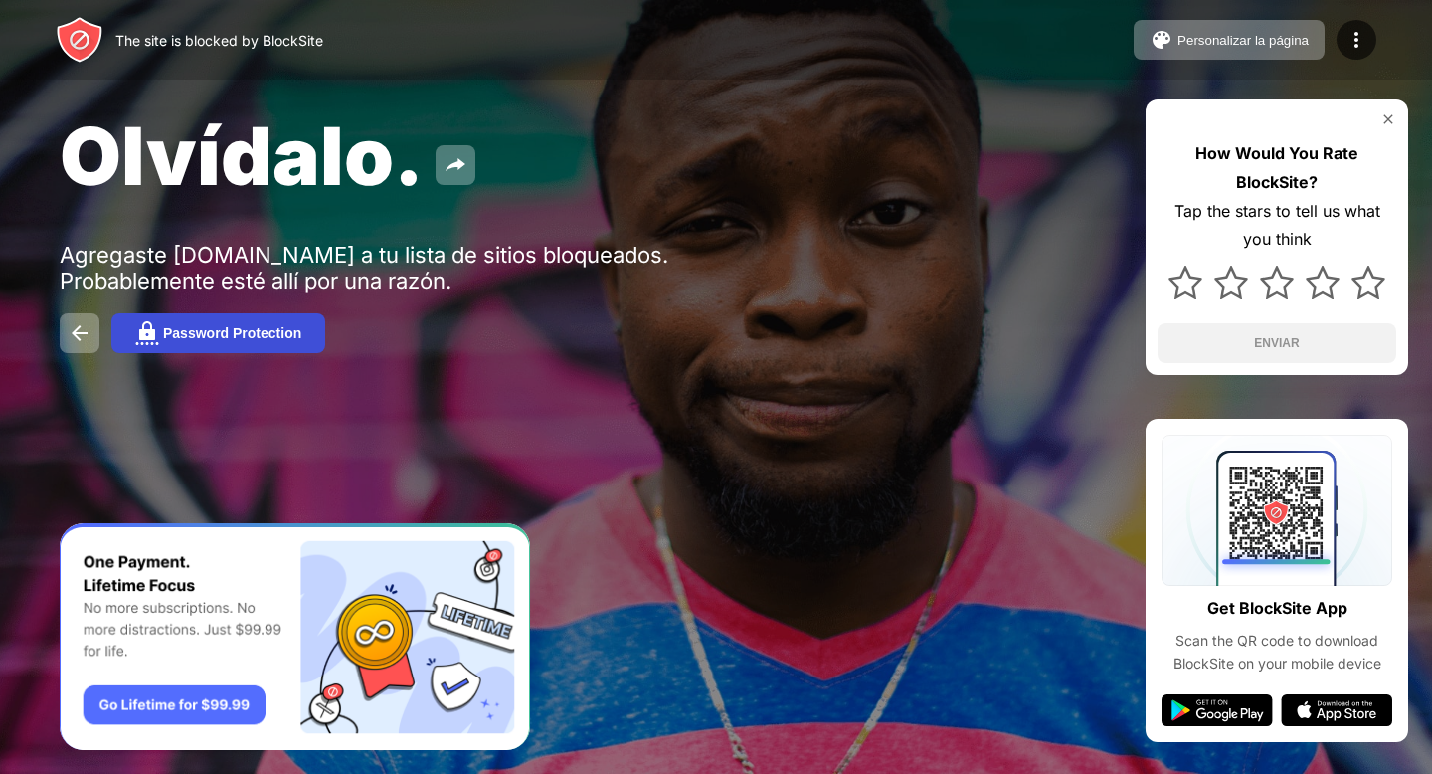
click at [252, 351] on button "Password Protection" at bounding box center [218, 333] width 214 height 40
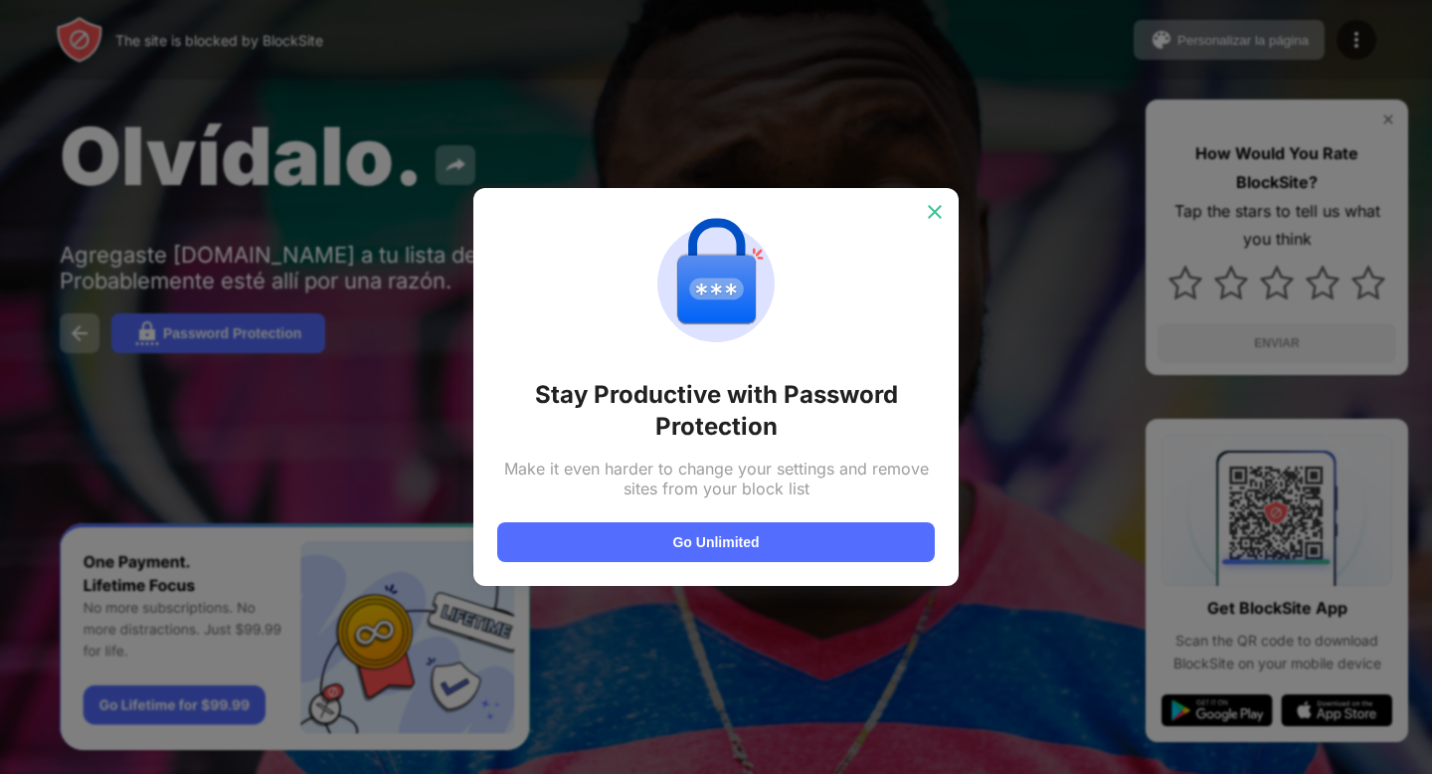
click at [928, 223] on div at bounding box center [935, 212] width 32 height 32
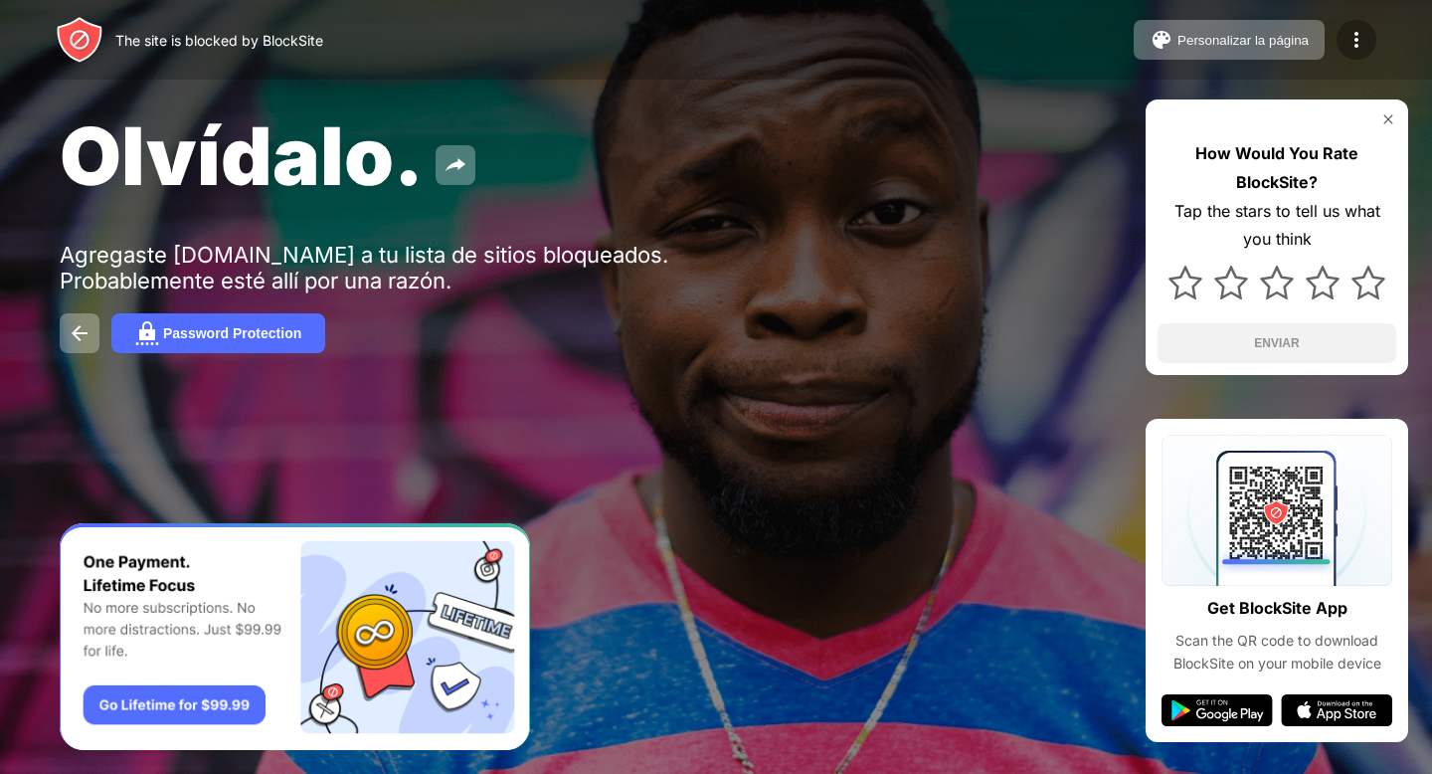
click at [1368, 44] on div at bounding box center [1356, 40] width 40 height 40
click at [1359, 26] on div at bounding box center [1356, 40] width 40 height 40
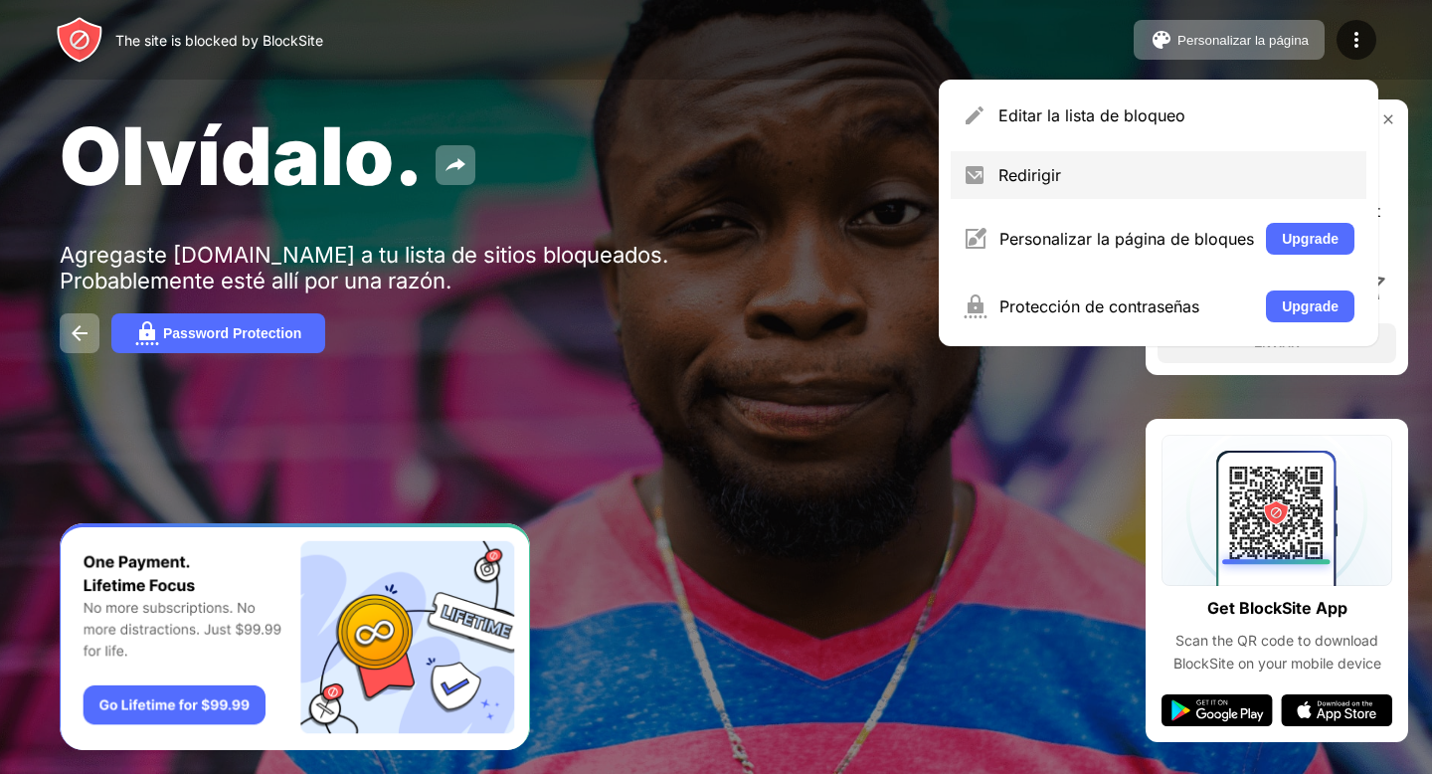
click at [1036, 194] on div "Redirigir" at bounding box center [1159, 175] width 416 height 48
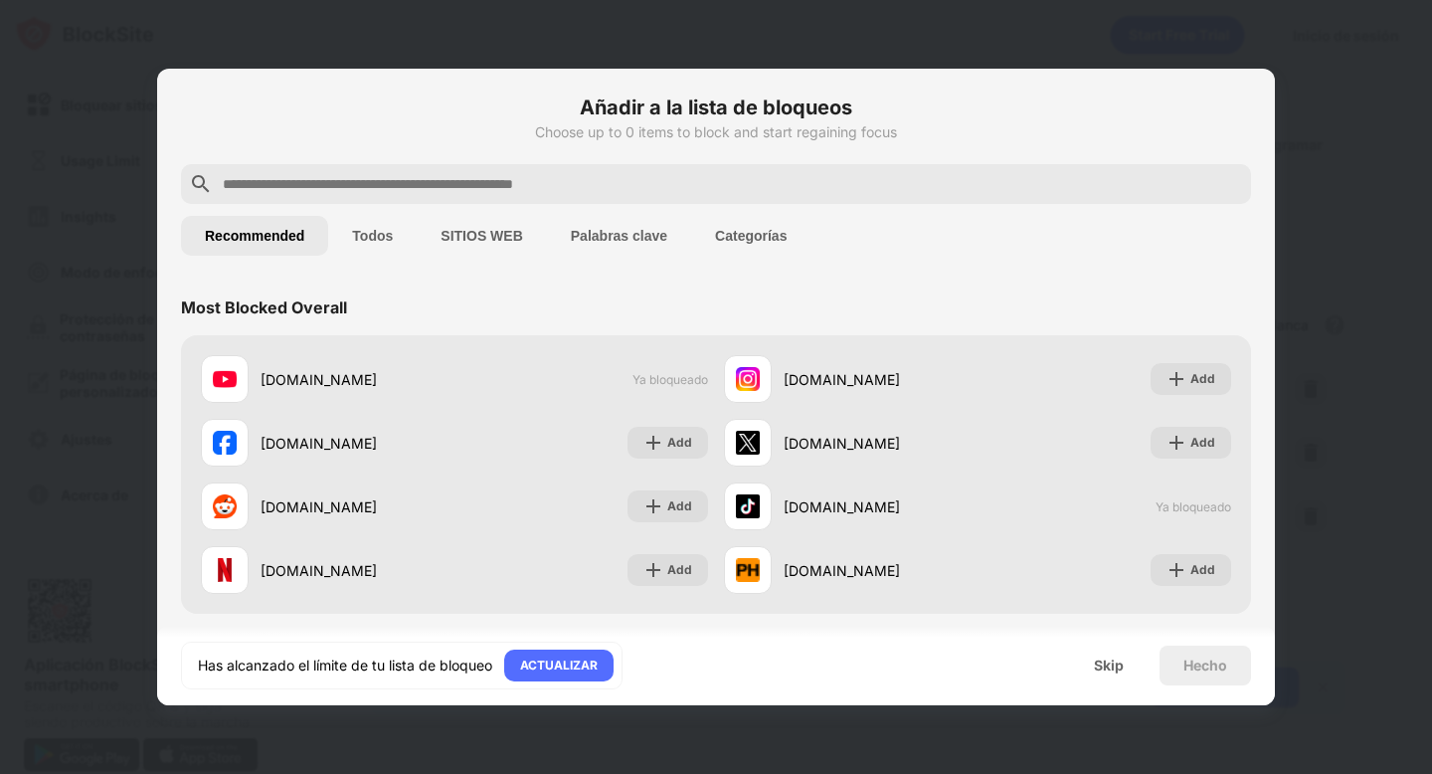
click at [379, 242] on button "Todos" at bounding box center [372, 236] width 89 height 40
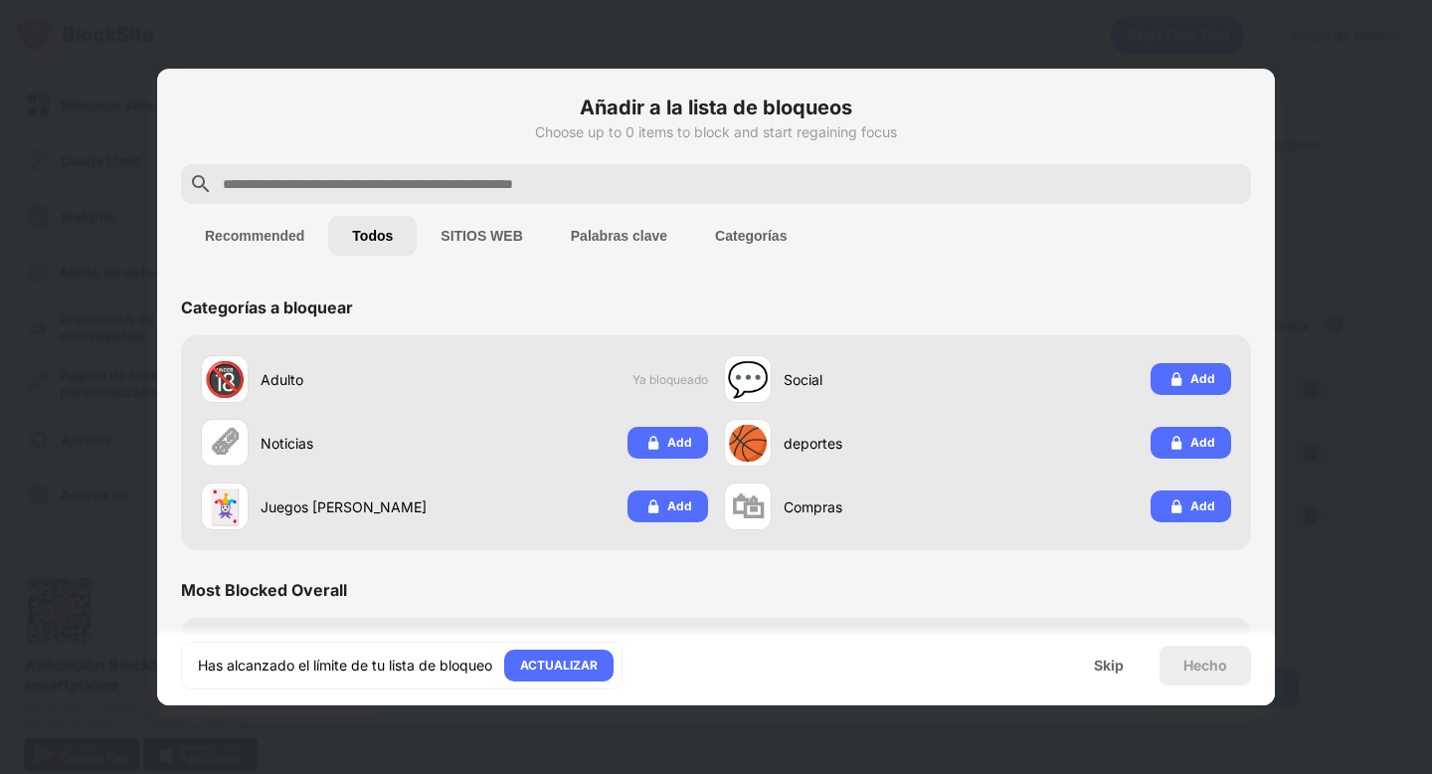
click at [504, 236] on button "SITIOS WEB" at bounding box center [481, 236] width 129 height 40
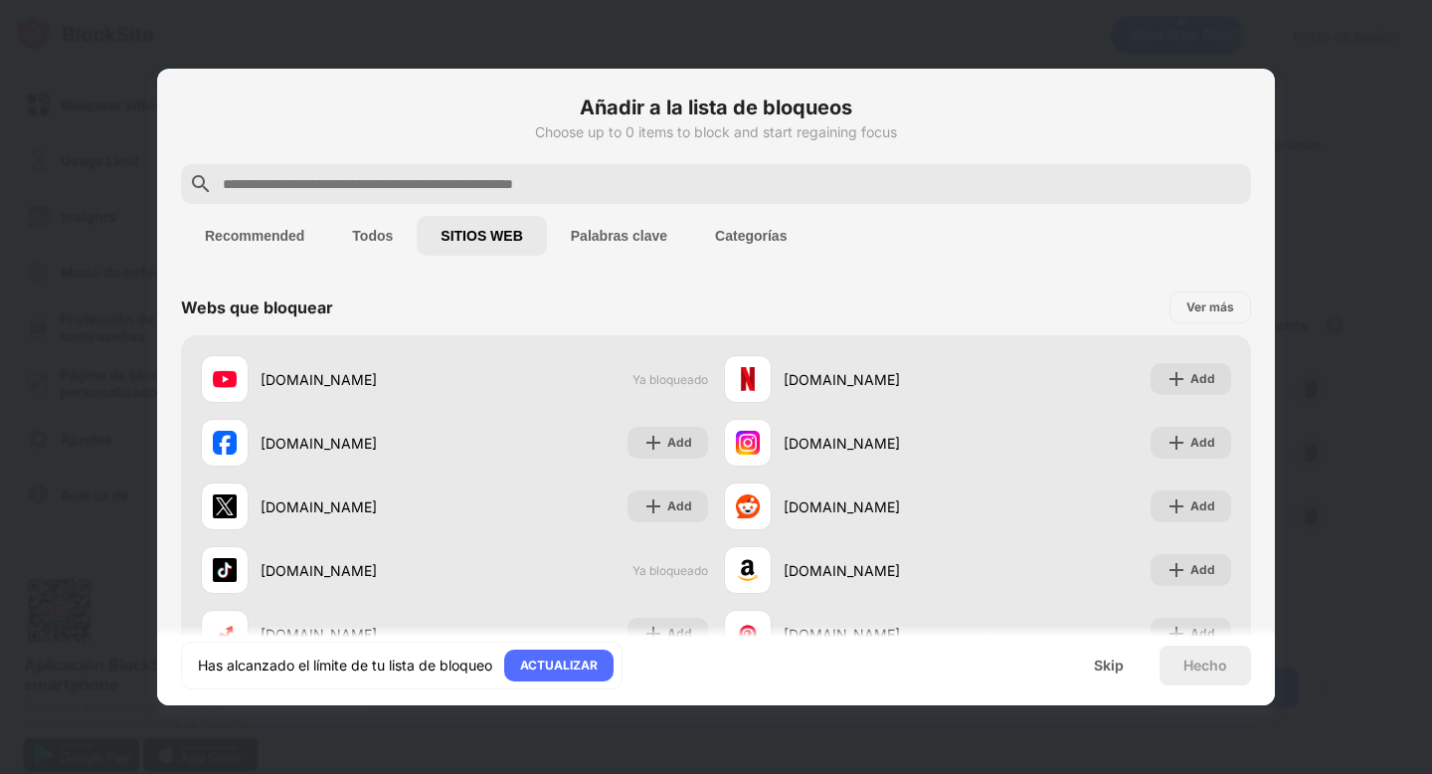
click at [638, 240] on button "Palabras clave" at bounding box center [619, 236] width 144 height 40
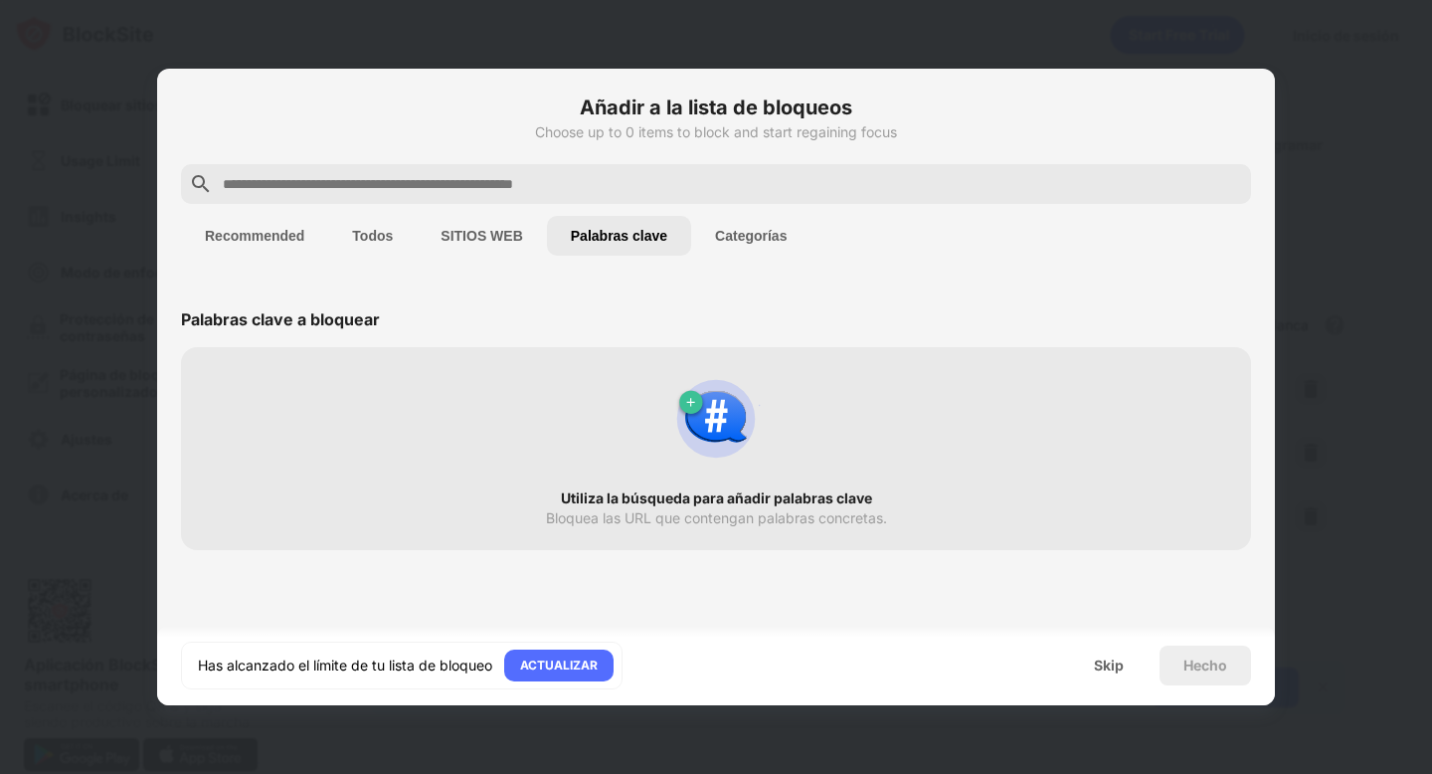
click at [739, 240] on button "Categorías" at bounding box center [750, 236] width 119 height 40
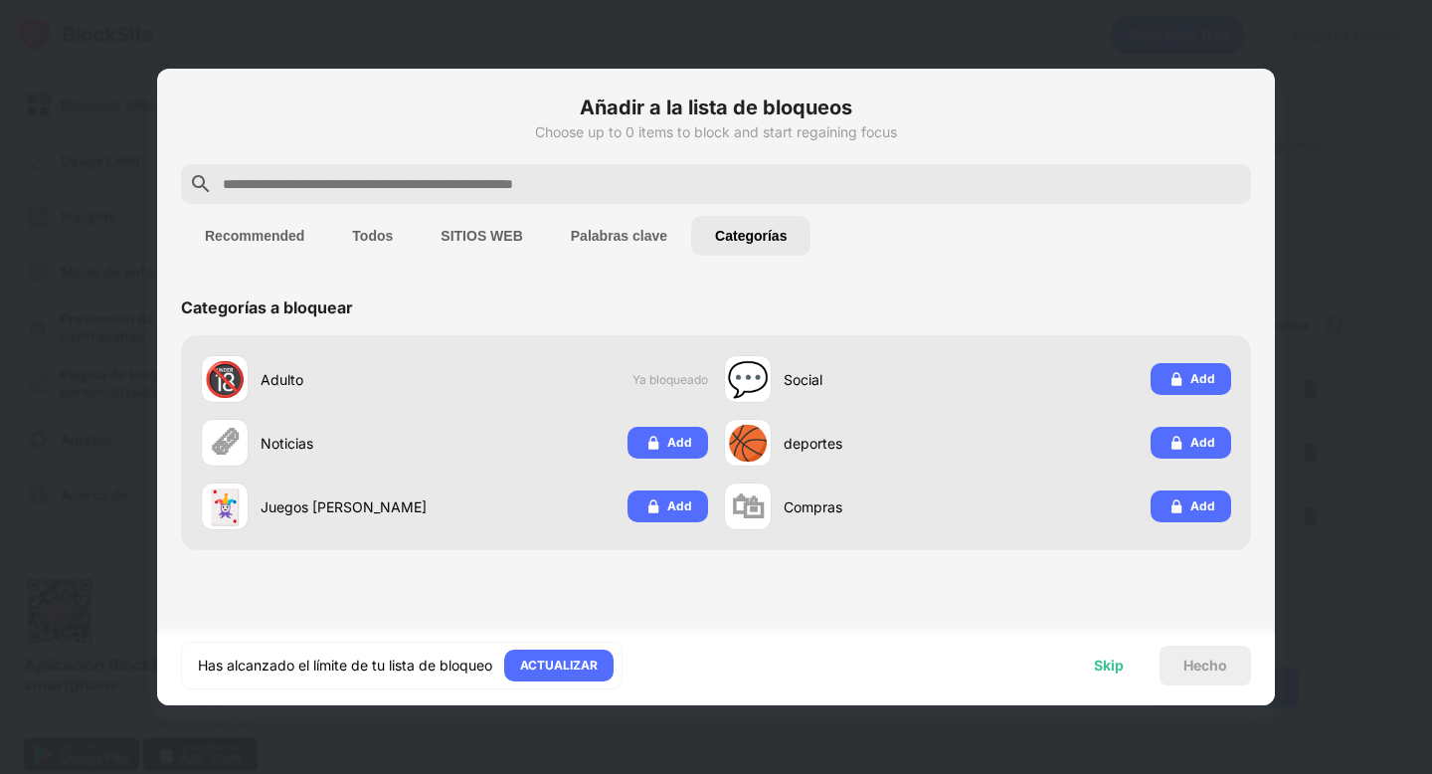
click at [1096, 668] on div "Skip" at bounding box center [1109, 665] width 30 height 16
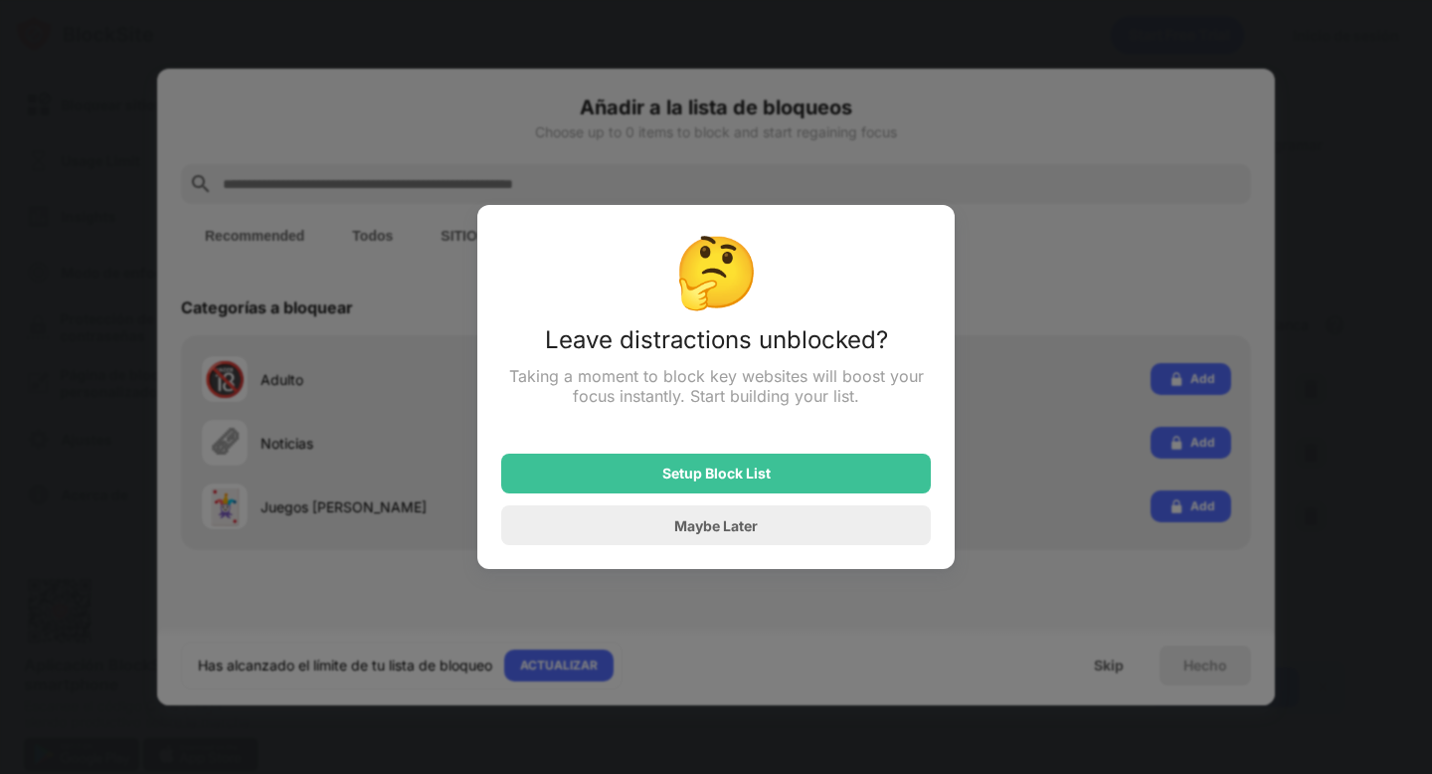
click at [975, 135] on div at bounding box center [716, 387] width 1432 height 774
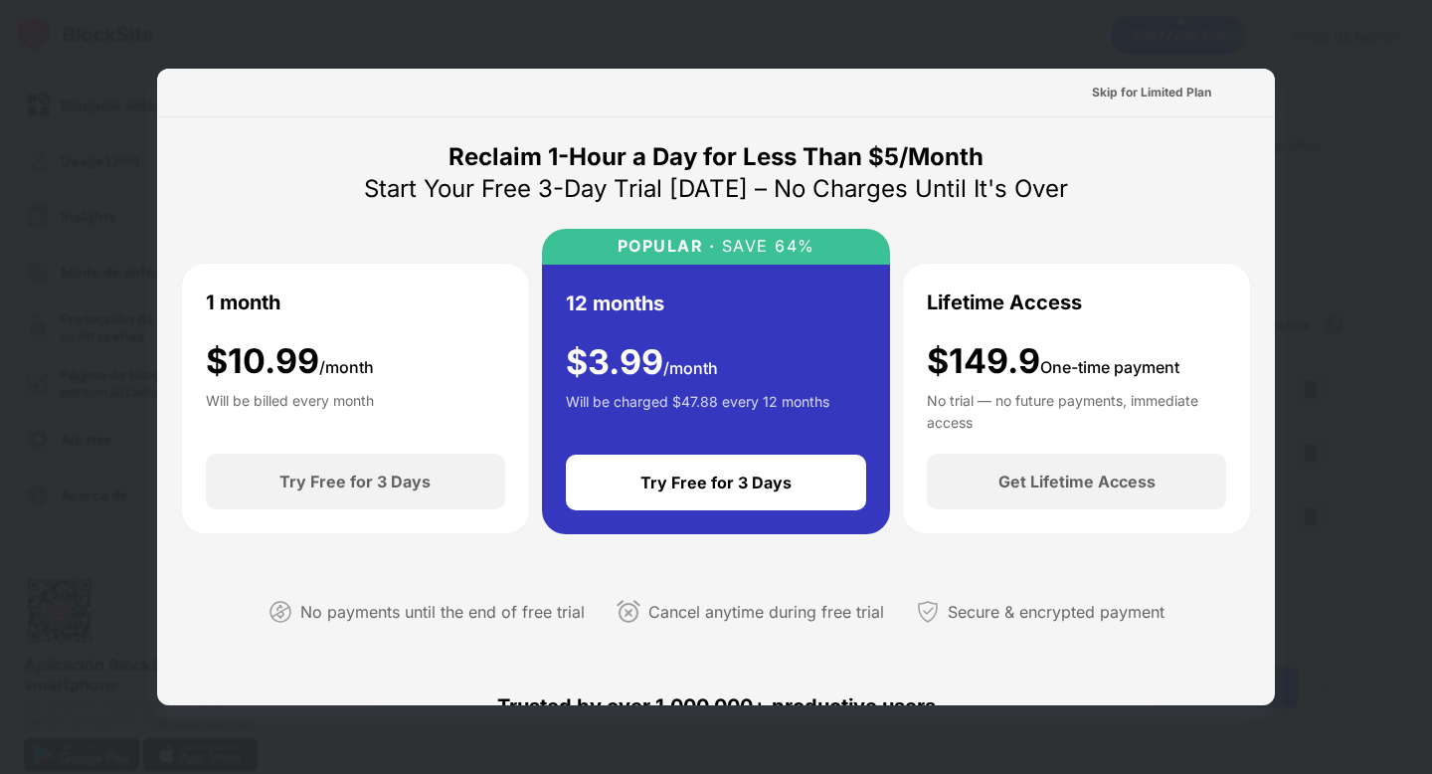
click at [1072, 52] on div at bounding box center [716, 387] width 1432 height 774
click at [1153, 46] on div at bounding box center [716, 387] width 1432 height 774
click at [74, 107] on div at bounding box center [716, 387] width 1432 height 774
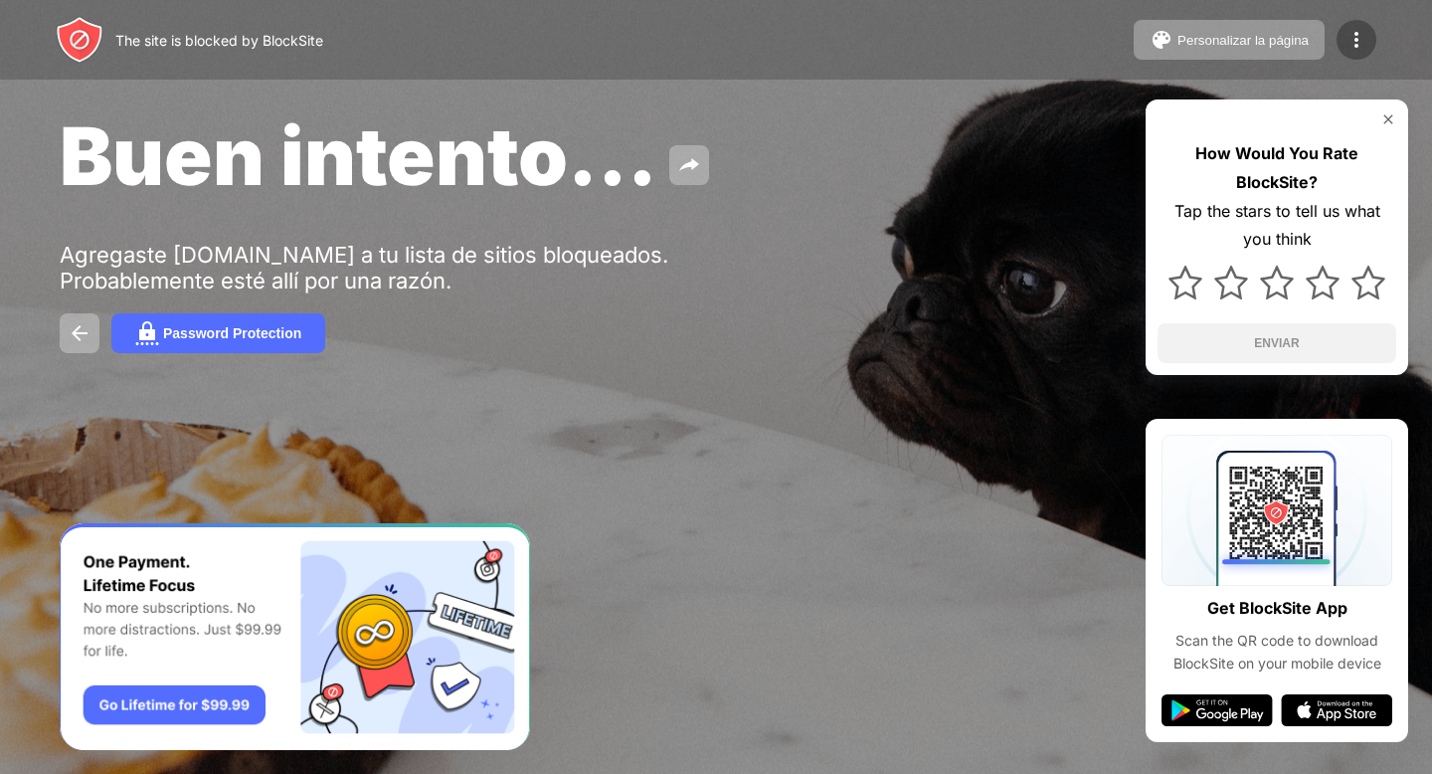
click at [1369, 46] on div at bounding box center [1356, 40] width 40 height 40
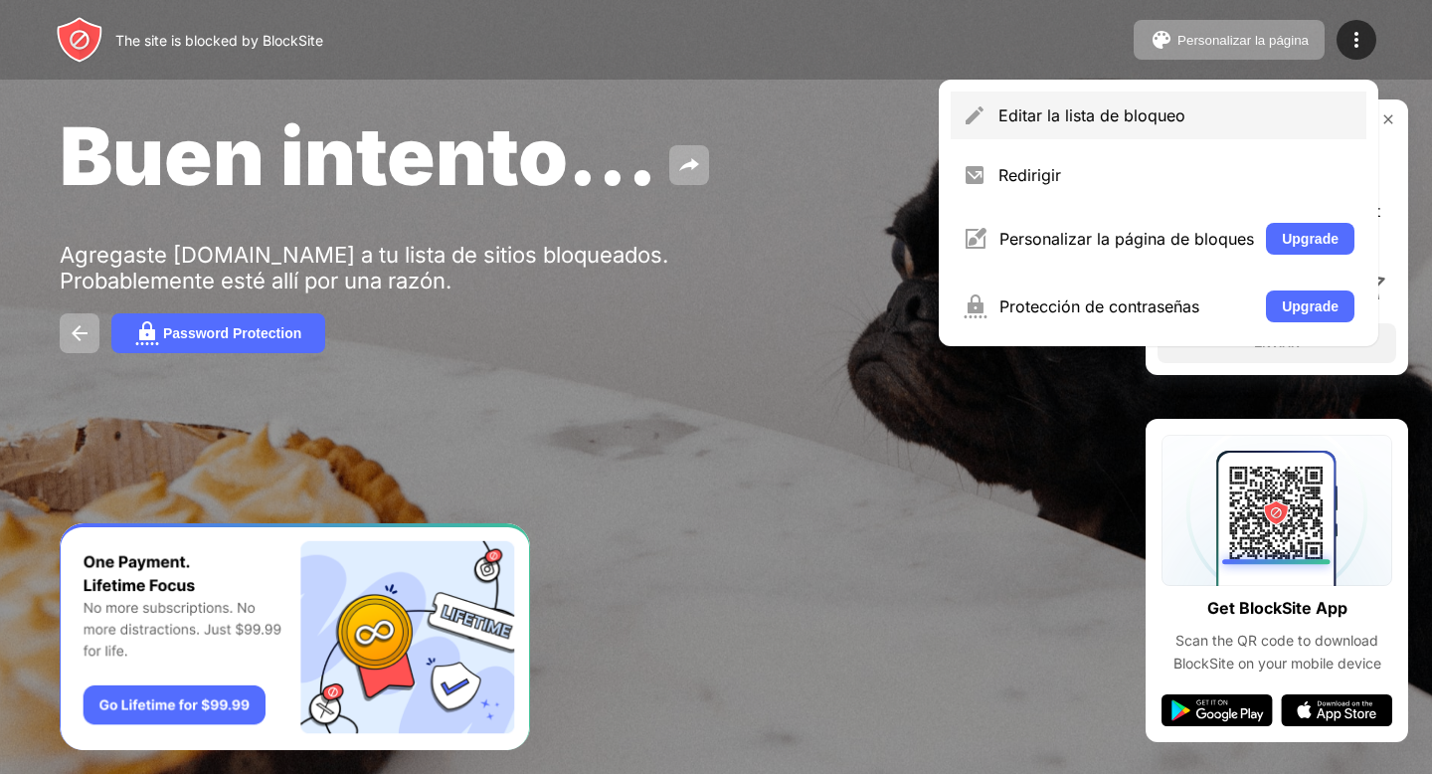
click at [1135, 112] on div "Editar la lista de bloqueo" at bounding box center [1176, 115] width 356 height 20
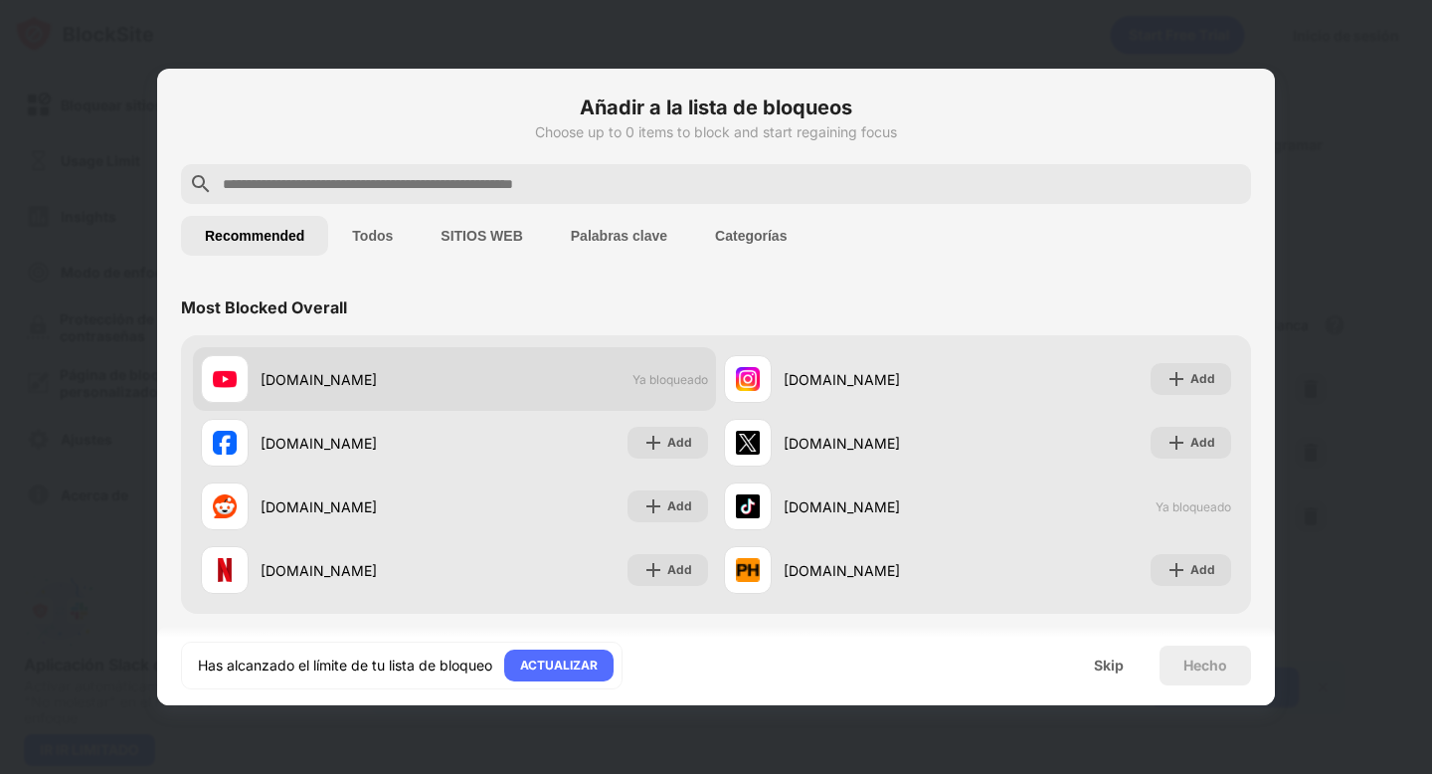
click at [664, 384] on span "Ya bloqueado" at bounding box center [670, 379] width 76 height 15
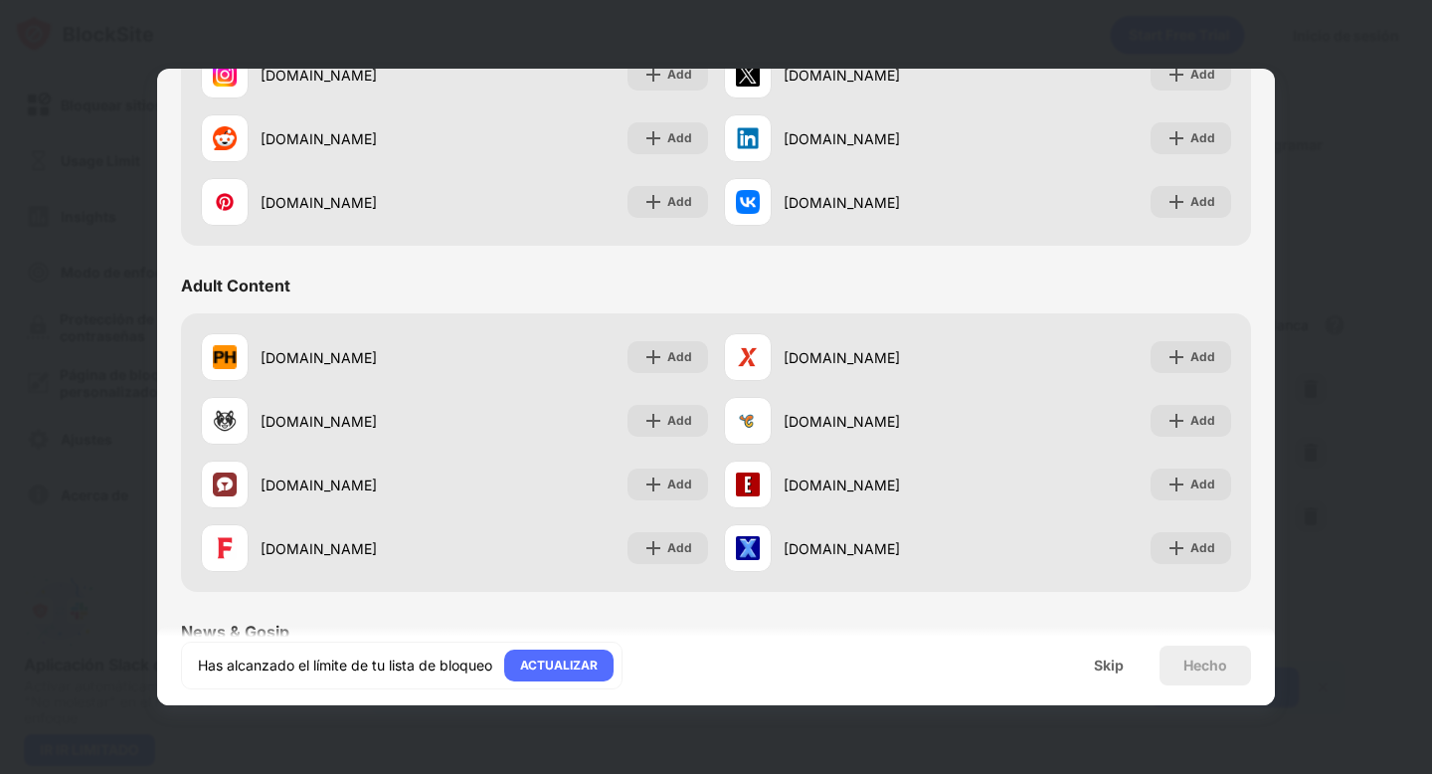
scroll to position [866, 0]
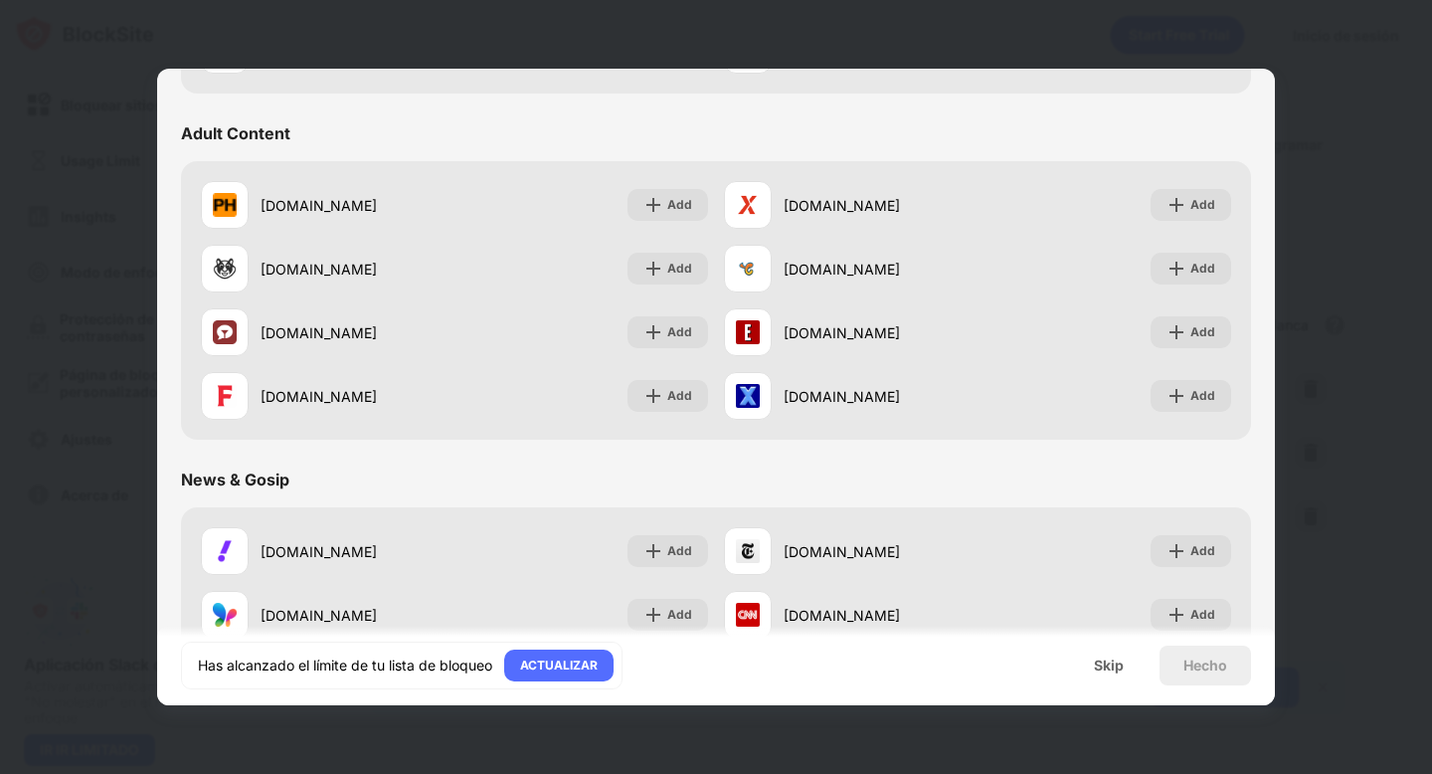
click at [59, 213] on div at bounding box center [716, 387] width 1432 height 774
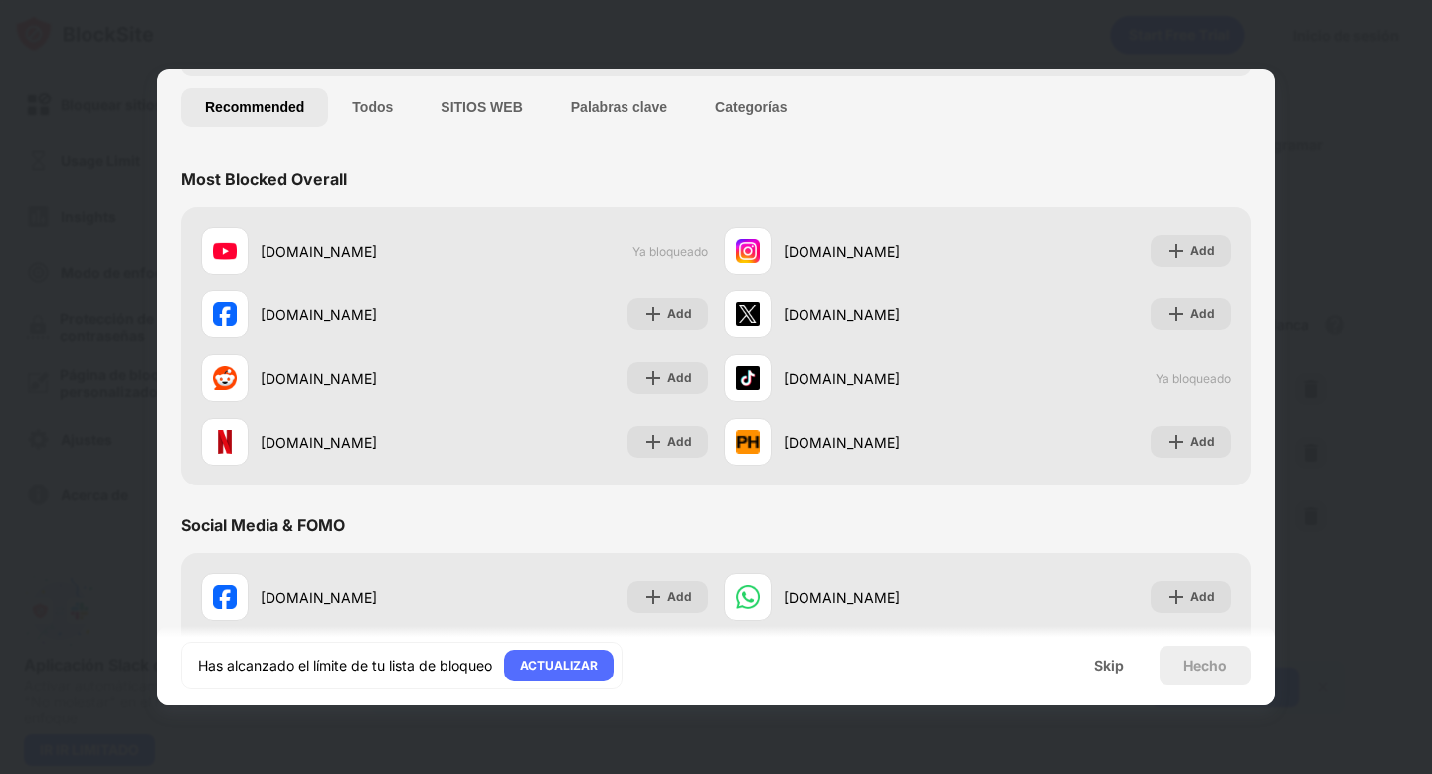
scroll to position [0, 0]
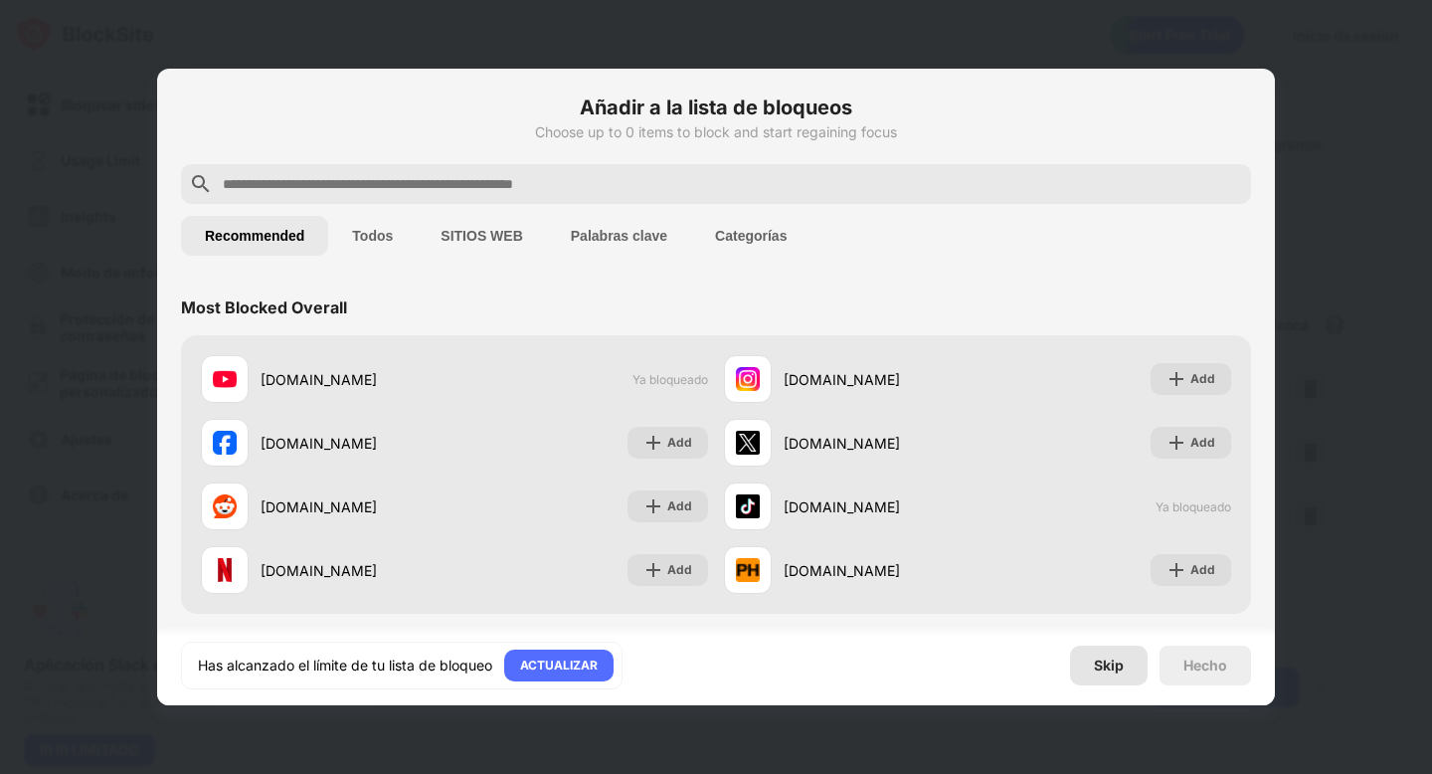
click at [1098, 671] on div "Skip" at bounding box center [1109, 665] width 30 height 16
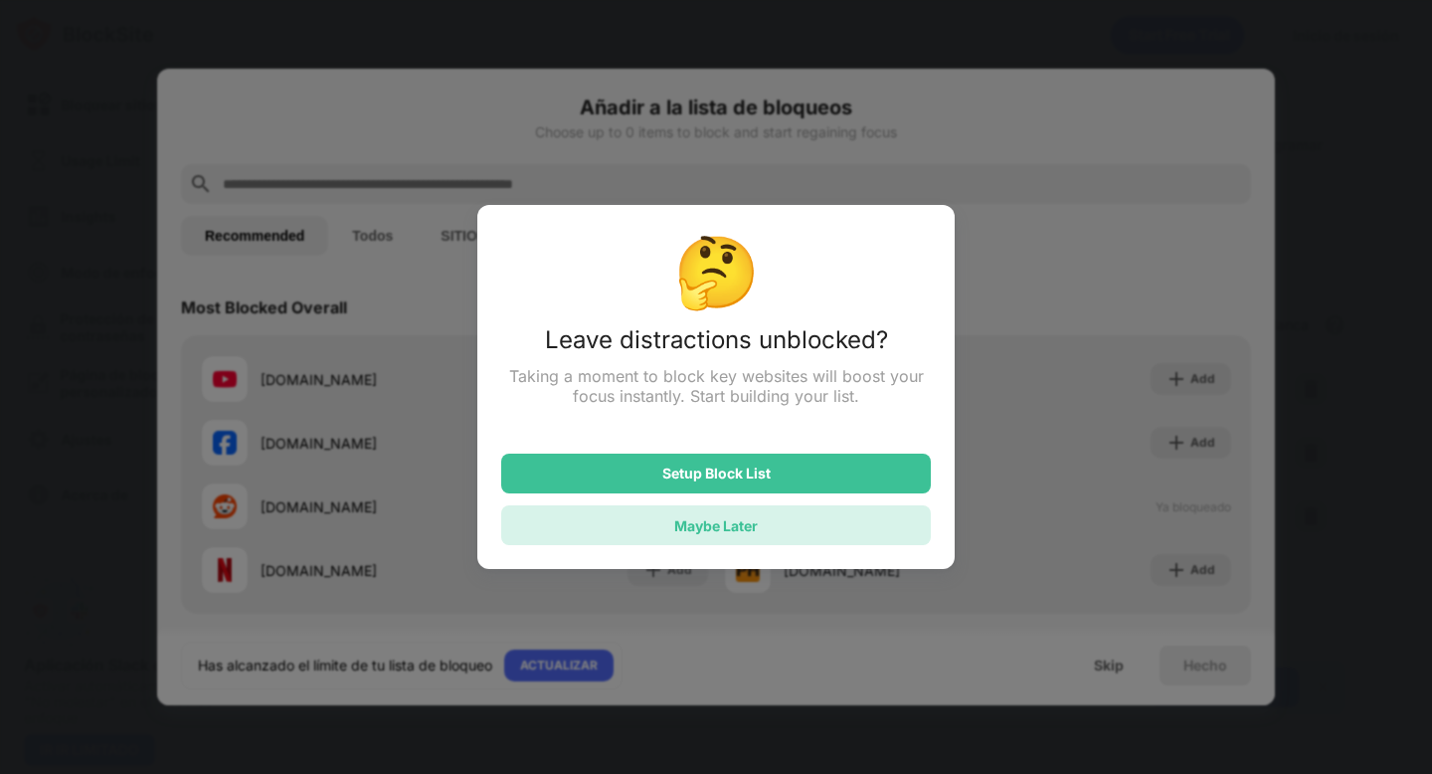
click at [850, 531] on div "Maybe Later" at bounding box center [716, 525] width 430 height 40
